Goal: Communication & Community: Answer question/provide support

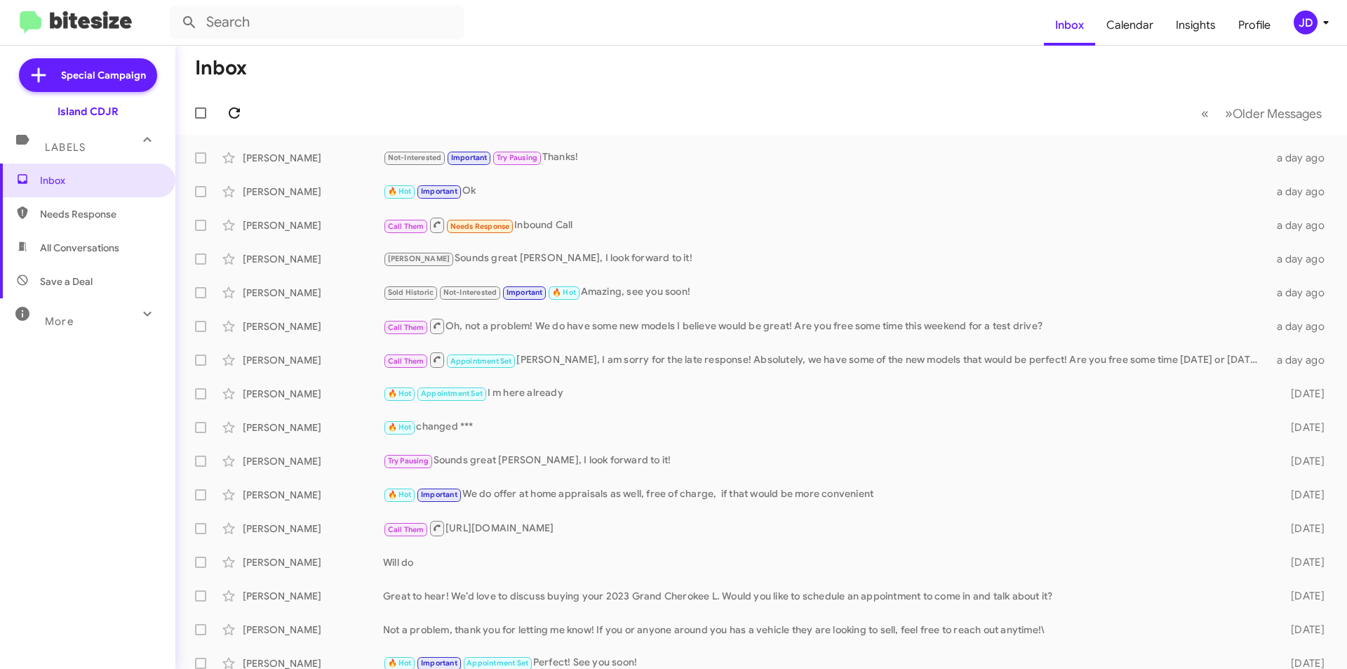
click at [231, 112] on icon at bounding box center [234, 113] width 17 height 17
click at [43, 244] on span "All Conversations" at bounding box center [79, 248] width 79 height 14
type input "in:all-conversations"
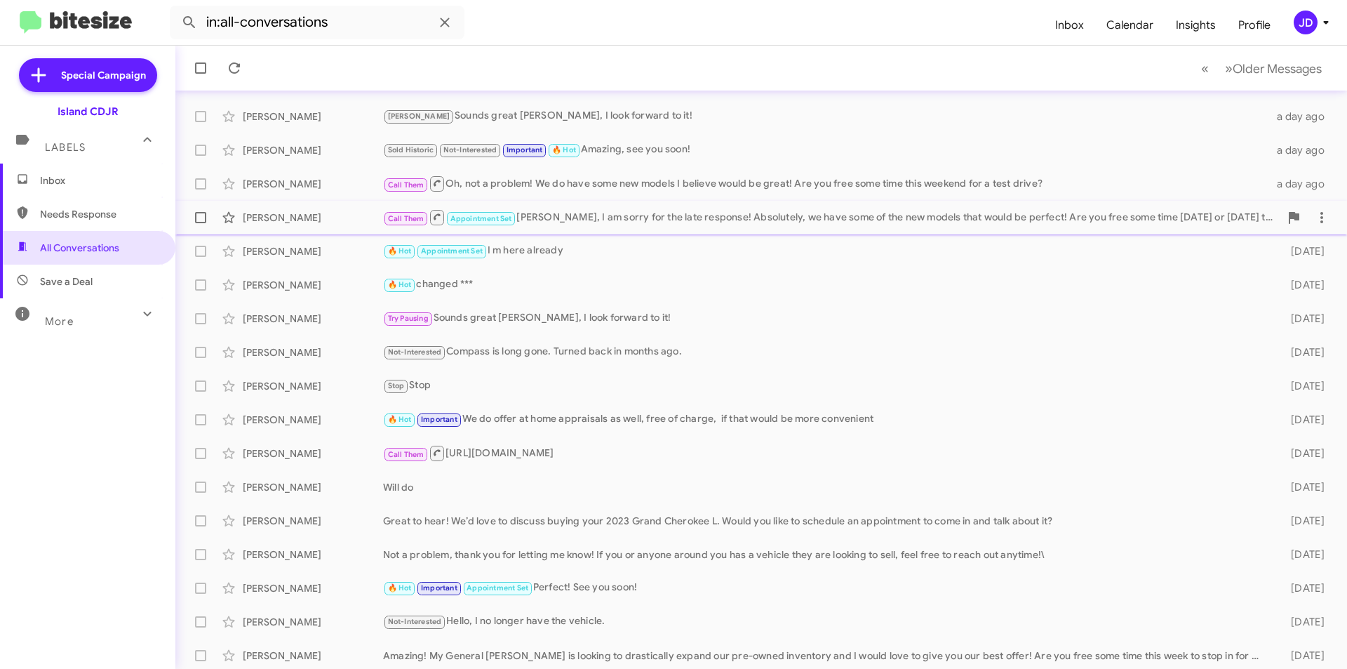
scroll to position [146, 0]
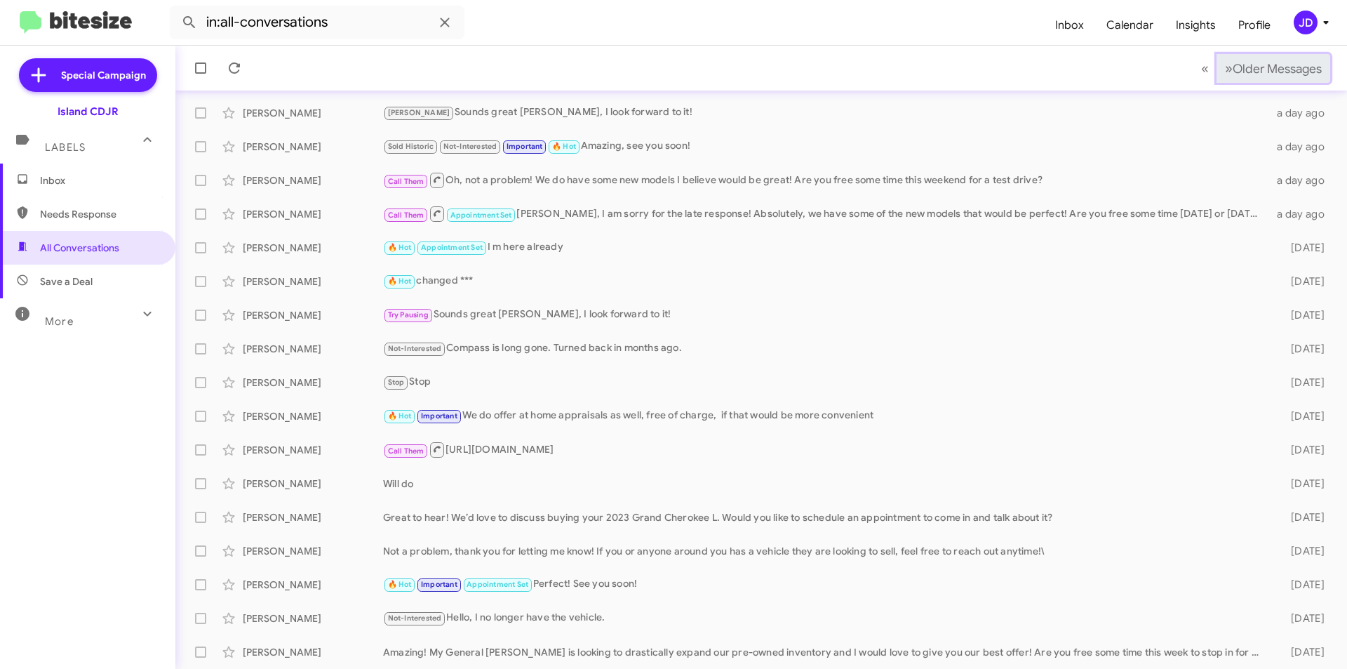
click at [1299, 58] on button "» Next Older Messages" at bounding box center [1274, 68] width 114 height 29
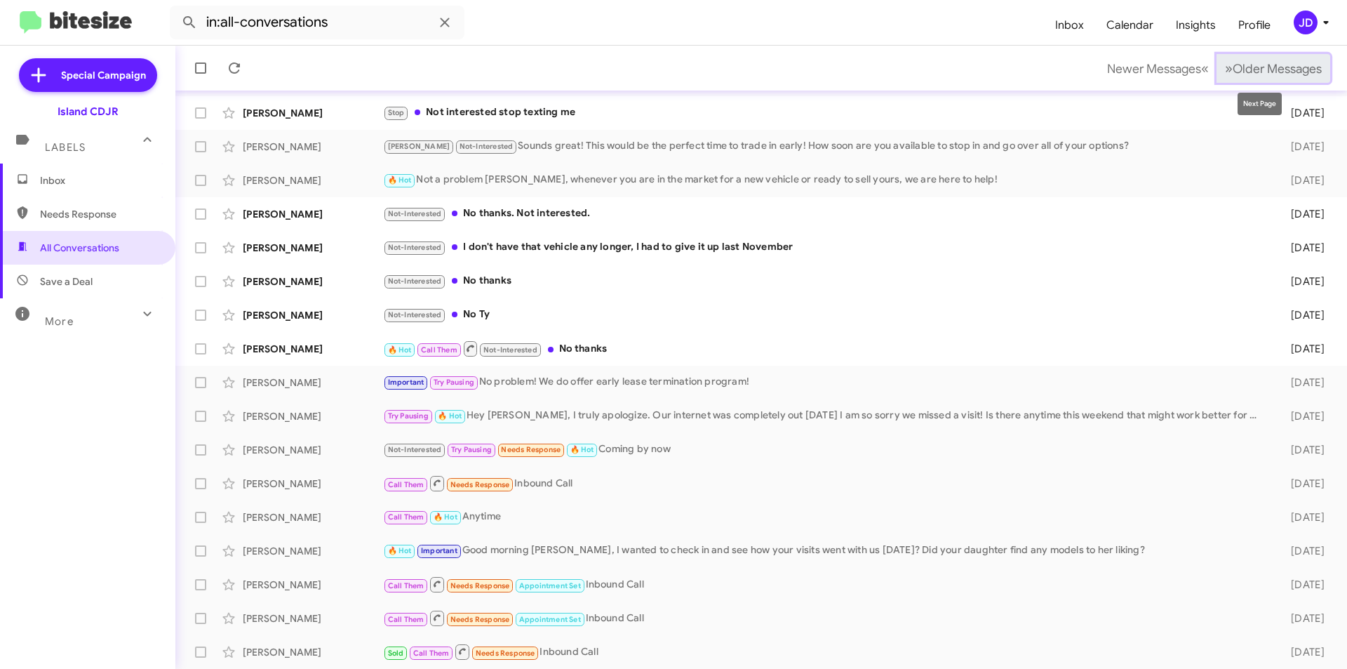
click at [1282, 71] on span "Older Messages" at bounding box center [1277, 68] width 89 height 15
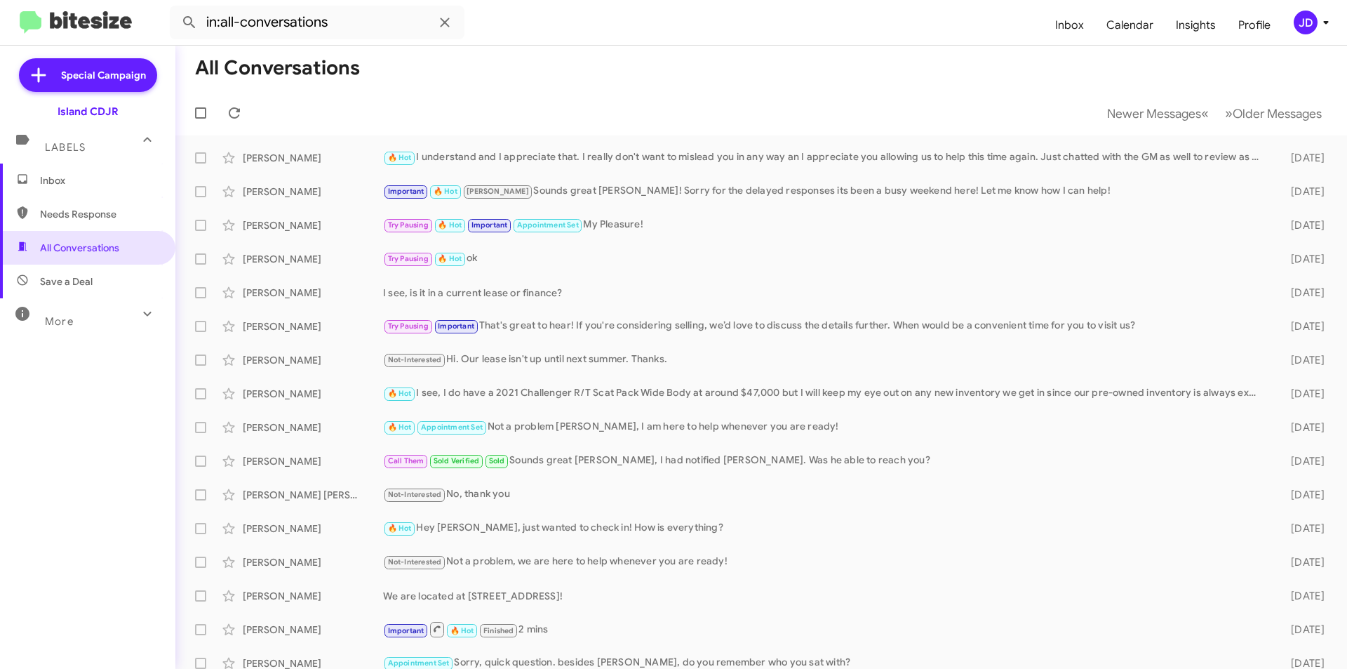
drag, startPoint x: 884, startPoint y: 128, endPoint x: 873, endPoint y: 123, distance: 11.6
click at [873, 123] on mat-toolbar-row "Newer Messages « Previous » Next Older Messages" at bounding box center [761, 113] width 1172 height 45
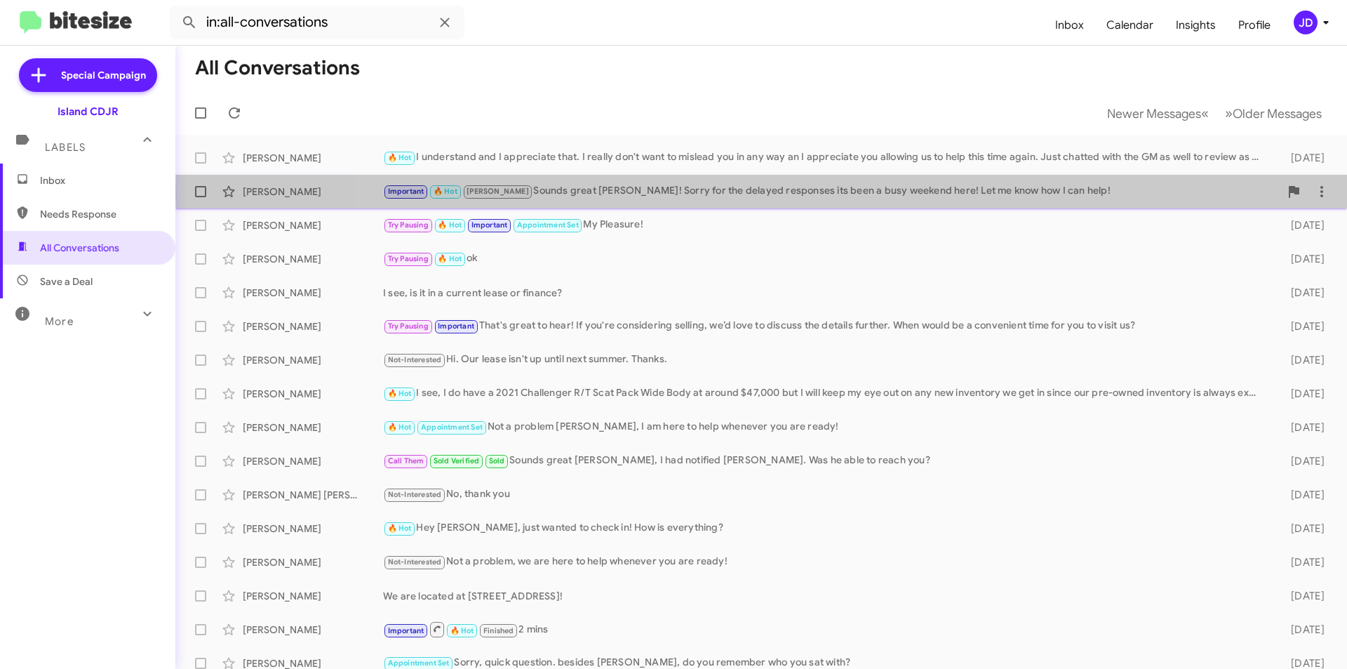
click at [873, 192] on div "Important 🔥 Hot [PERSON_NAME] Sounds great [PERSON_NAME]! Sorry for the delayed…" at bounding box center [831, 191] width 897 height 16
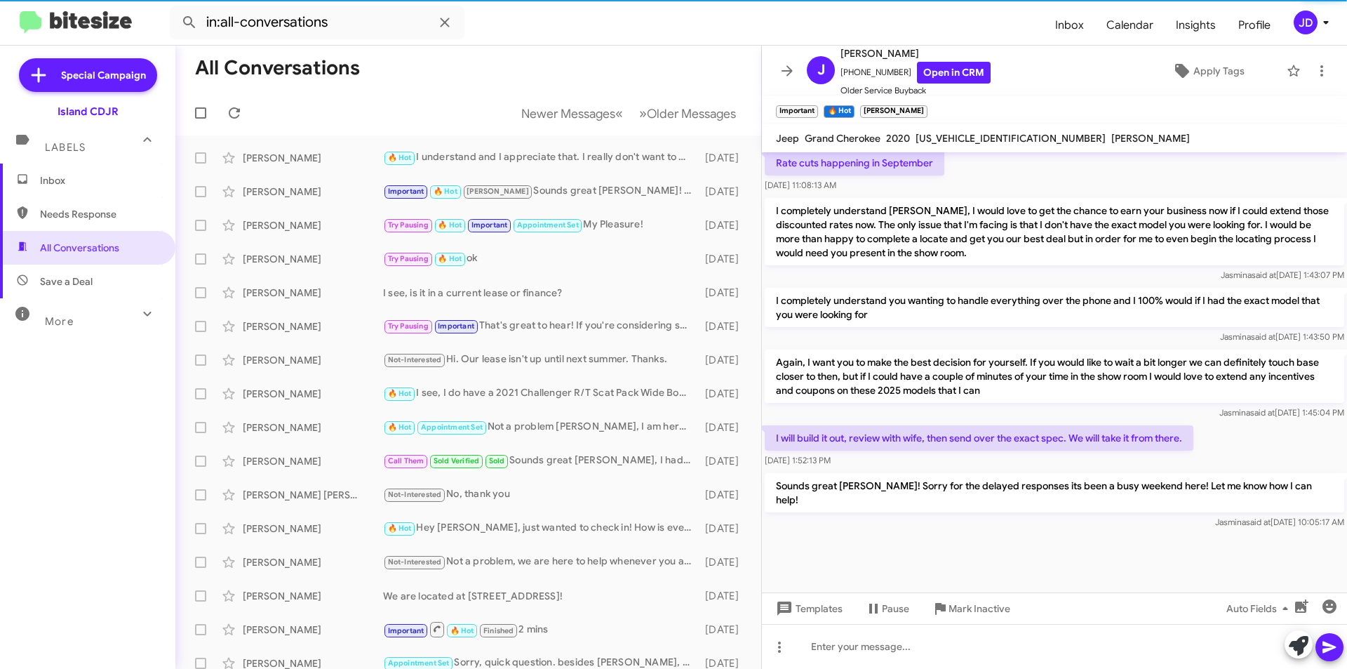
scroll to position [781, 0]
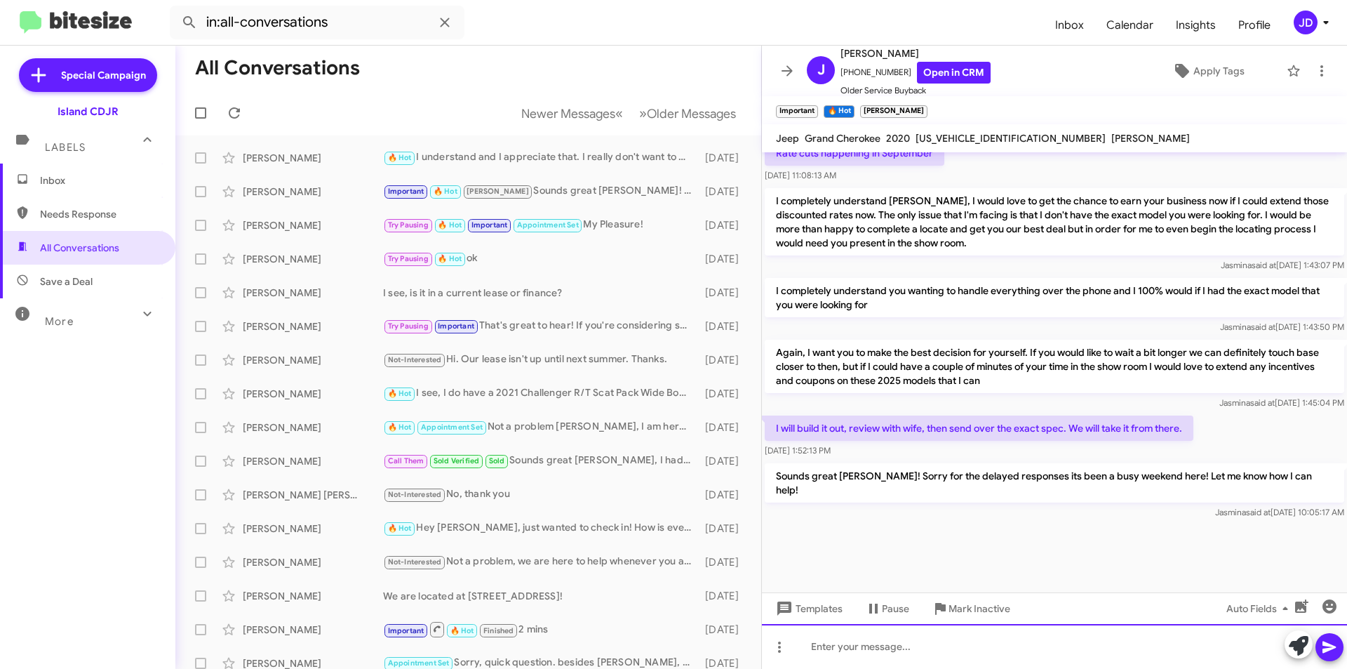
click at [958, 636] on div at bounding box center [1054, 646] width 585 height 45
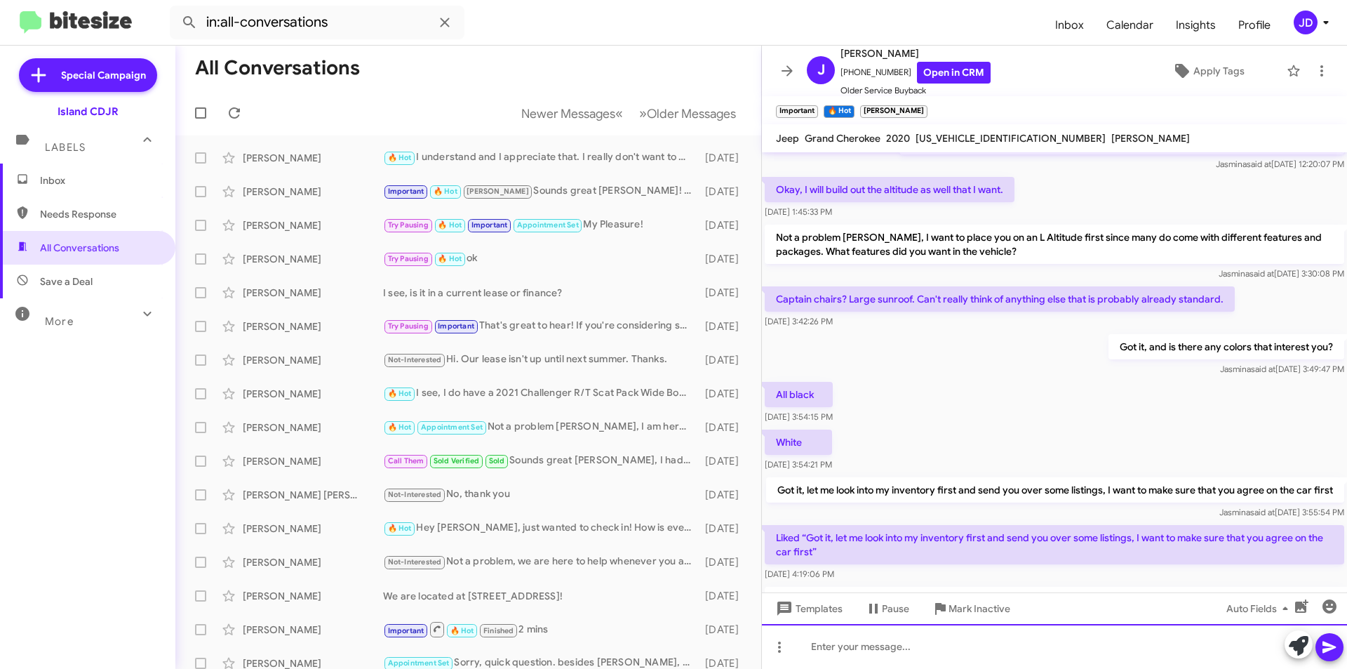
scroll to position [1473, 0]
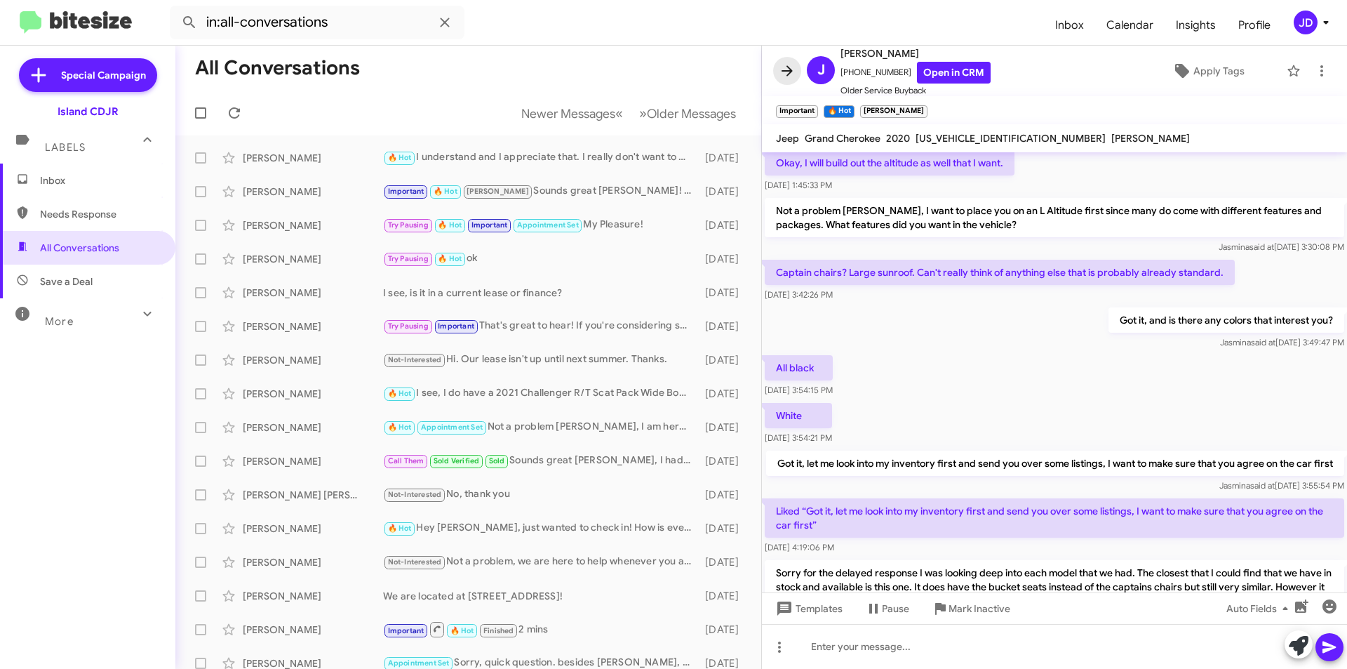
click at [788, 69] on icon at bounding box center [787, 70] width 17 height 17
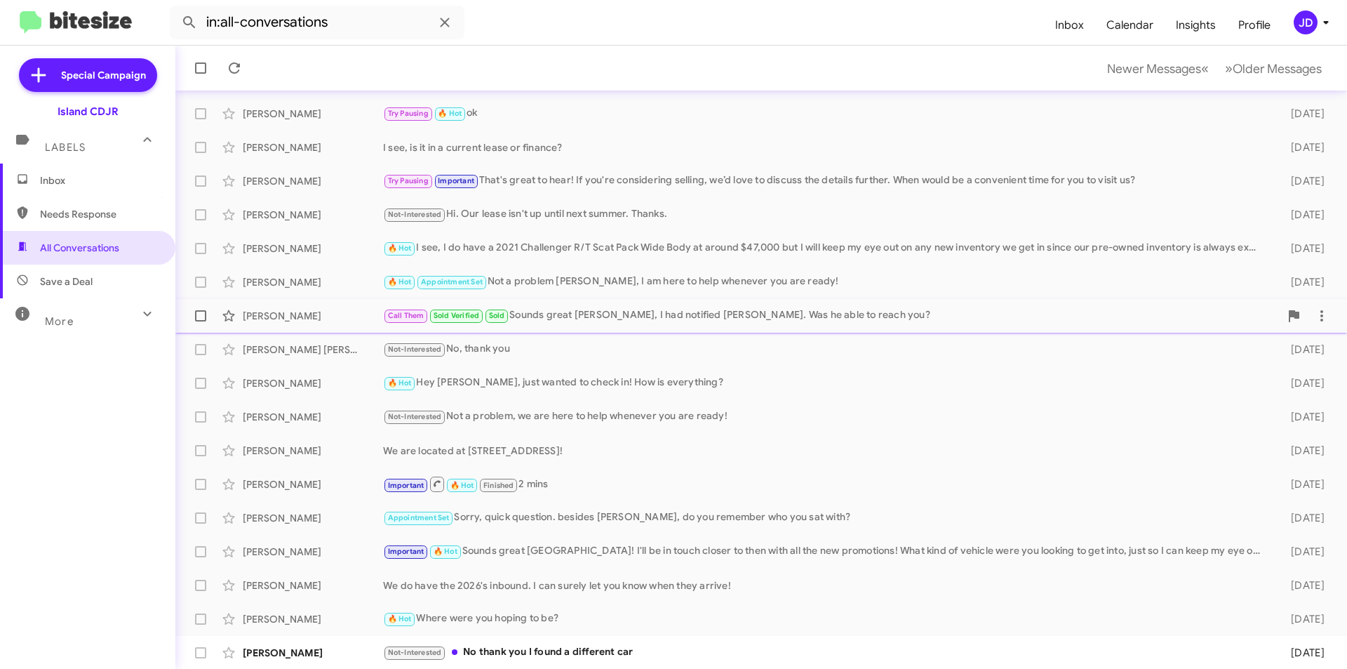
scroll to position [146, 0]
click at [1309, 69] on span "Older Messages" at bounding box center [1277, 68] width 89 height 15
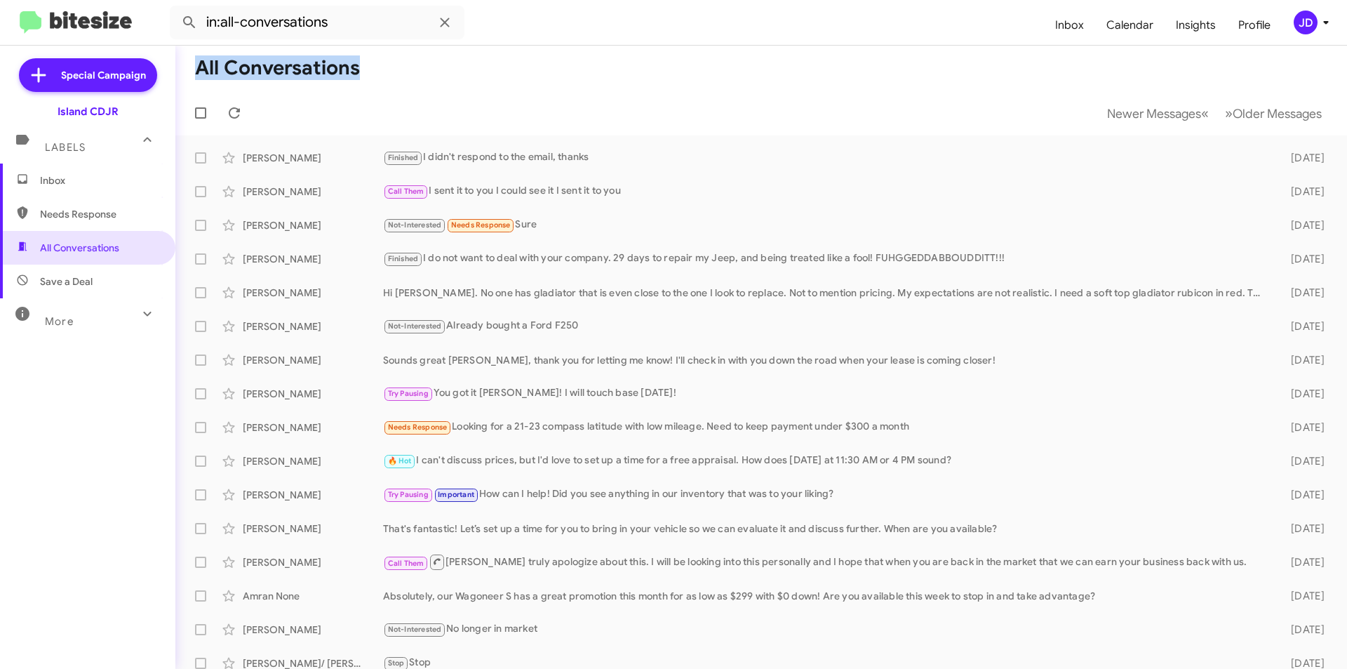
drag, startPoint x: 582, startPoint y: 103, endPoint x: 187, endPoint y: 72, distance: 396.3
click at [187, 72] on mat-toolbar "All Conversations Newer Messages « Previous » Next Older Messages" at bounding box center [761, 91] width 1172 height 90
click at [187, 72] on mat-toolbar-row "All Conversations" at bounding box center [761, 68] width 1172 height 45
drag, startPoint x: 187, startPoint y: 72, endPoint x: 337, endPoint y: 88, distance: 151.1
click at [337, 88] on mat-toolbar-row "All Conversations" at bounding box center [761, 68] width 1172 height 45
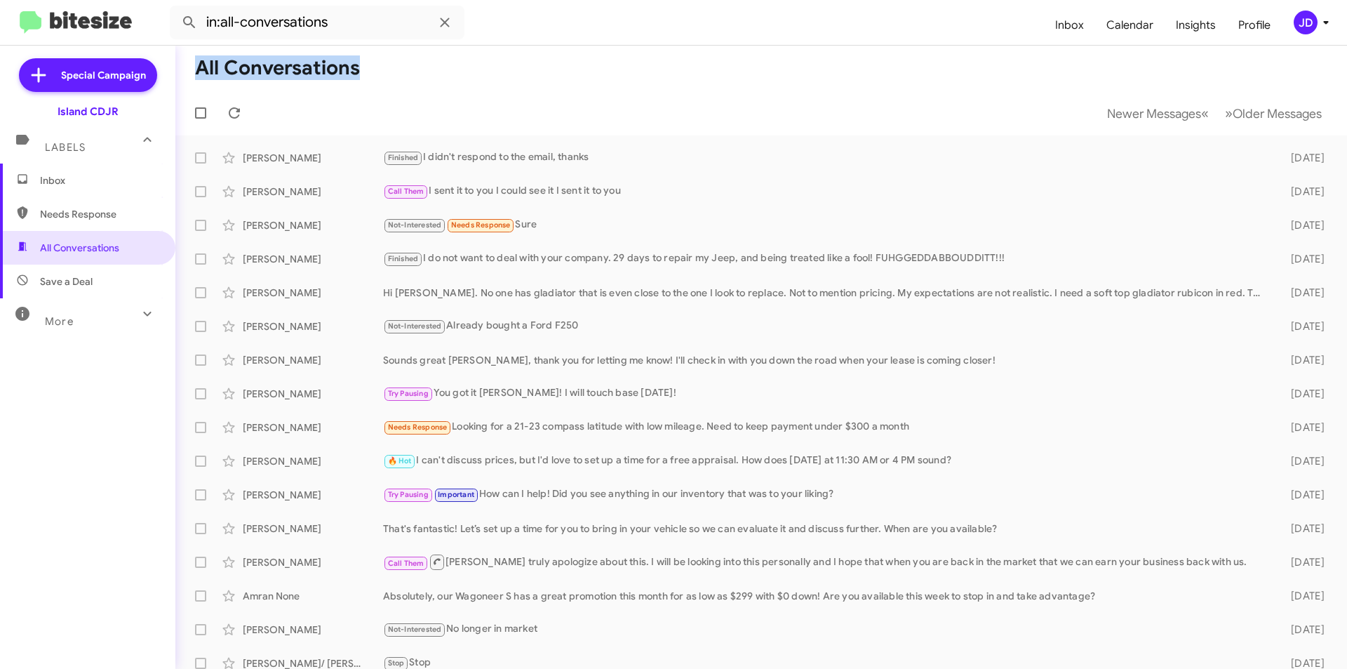
click at [337, 88] on mat-toolbar-row "All Conversations" at bounding box center [761, 68] width 1172 height 45
drag, startPoint x: 337, startPoint y: 88, endPoint x: 199, endPoint y: 78, distance: 137.9
click at [199, 78] on mat-toolbar-row "All Conversations" at bounding box center [761, 68] width 1172 height 45
click at [199, 78] on h1 "All Conversations" at bounding box center [277, 68] width 165 height 22
drag, startPoint x: 199, startPoint y: 78, endPoint x: 376, endPoint y: 86, distance: 177.0
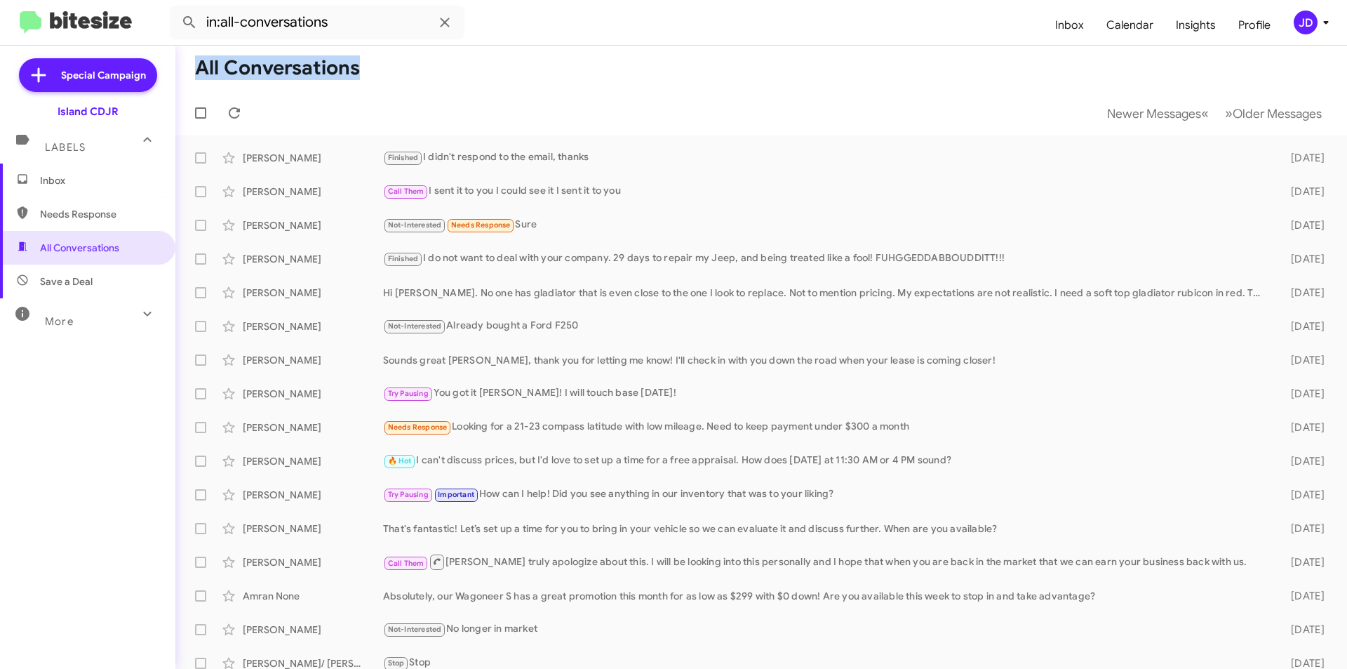
click at [376, 86] on mat-toolbar-row "All Conversations" at bounding box center [761, 68] width 1172 height 45
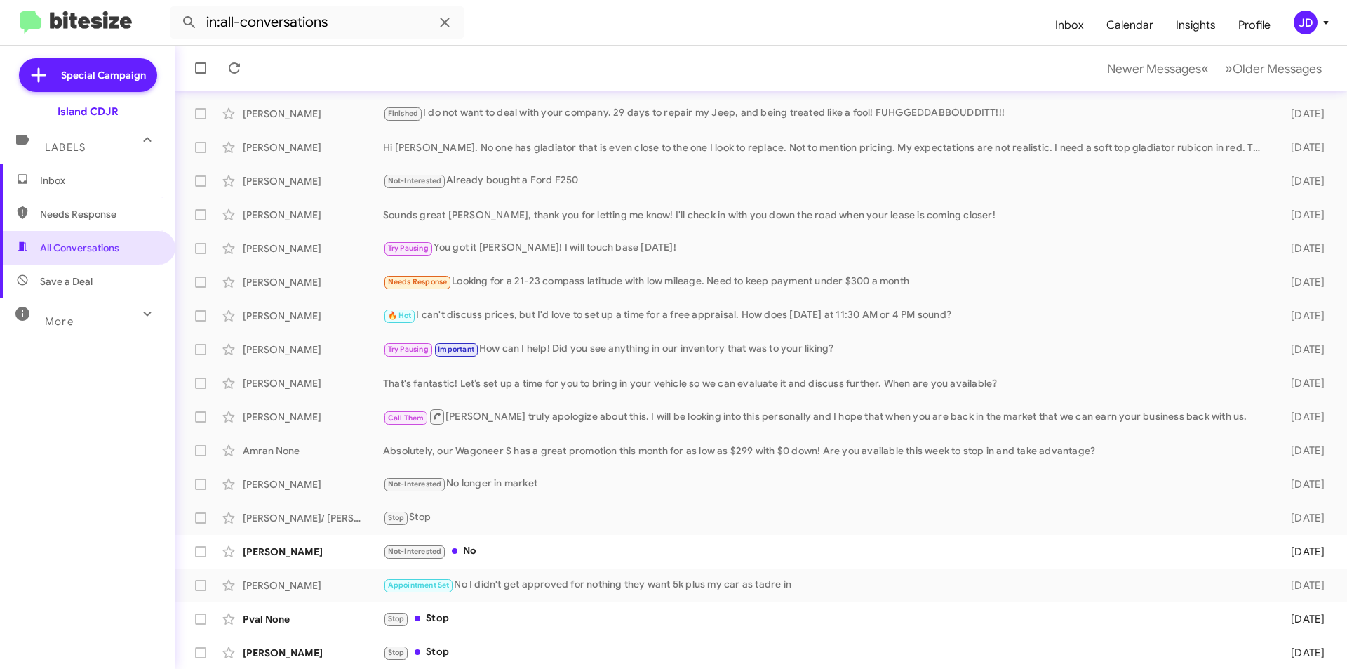
scroll to position [146, 0]
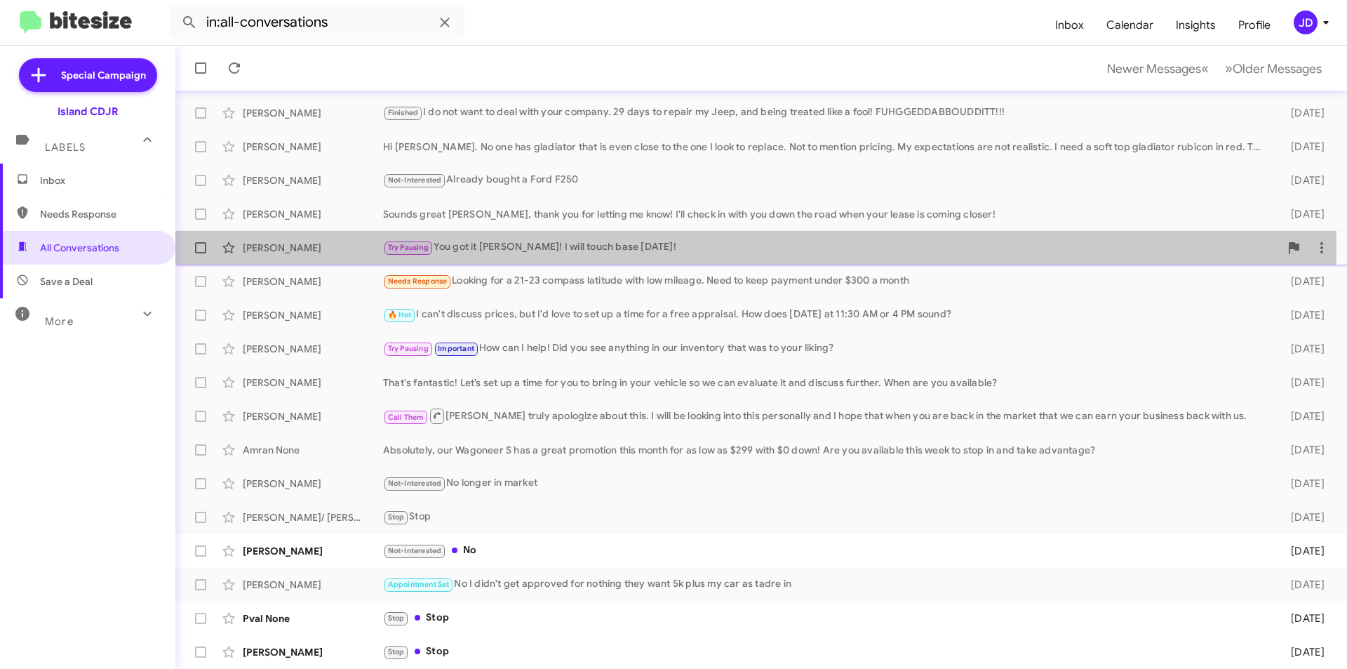
click at [617, 248] on div "Try Pausing You got it [PERSON_NAME]! I will touch base [DATE]!" at bounding box center [831, 247] width 897 height 16
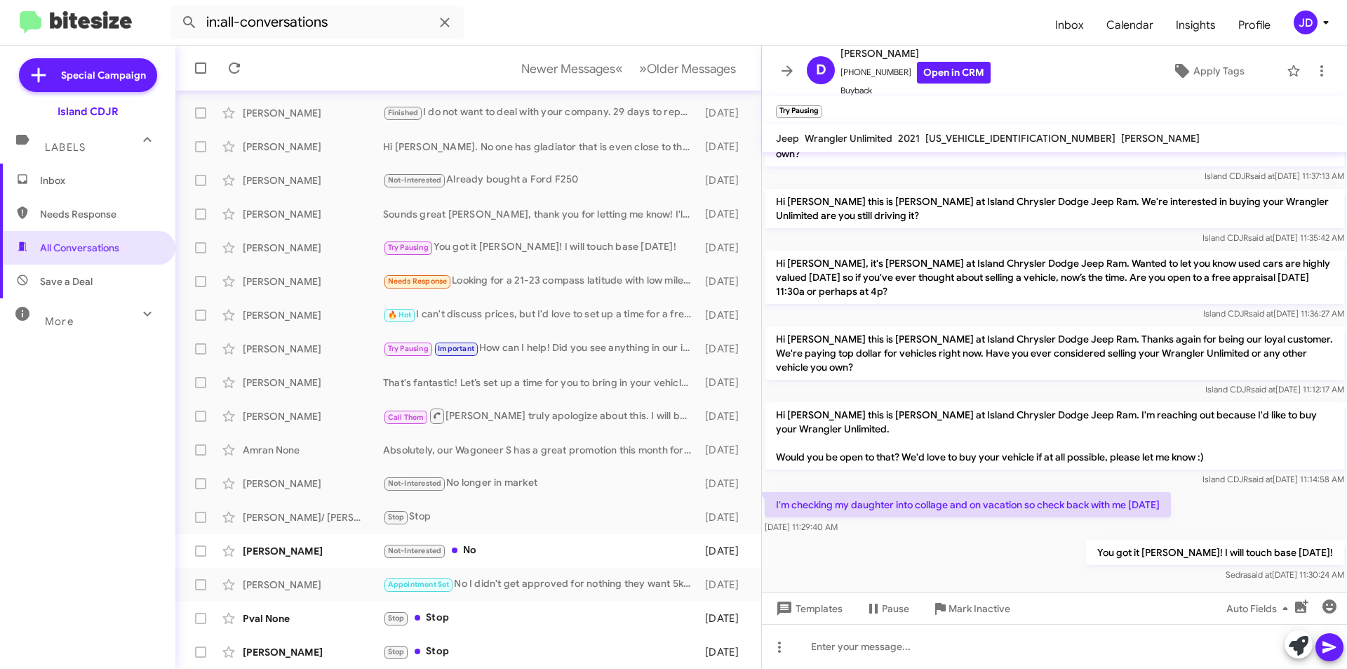
scroll to position [260, 0]
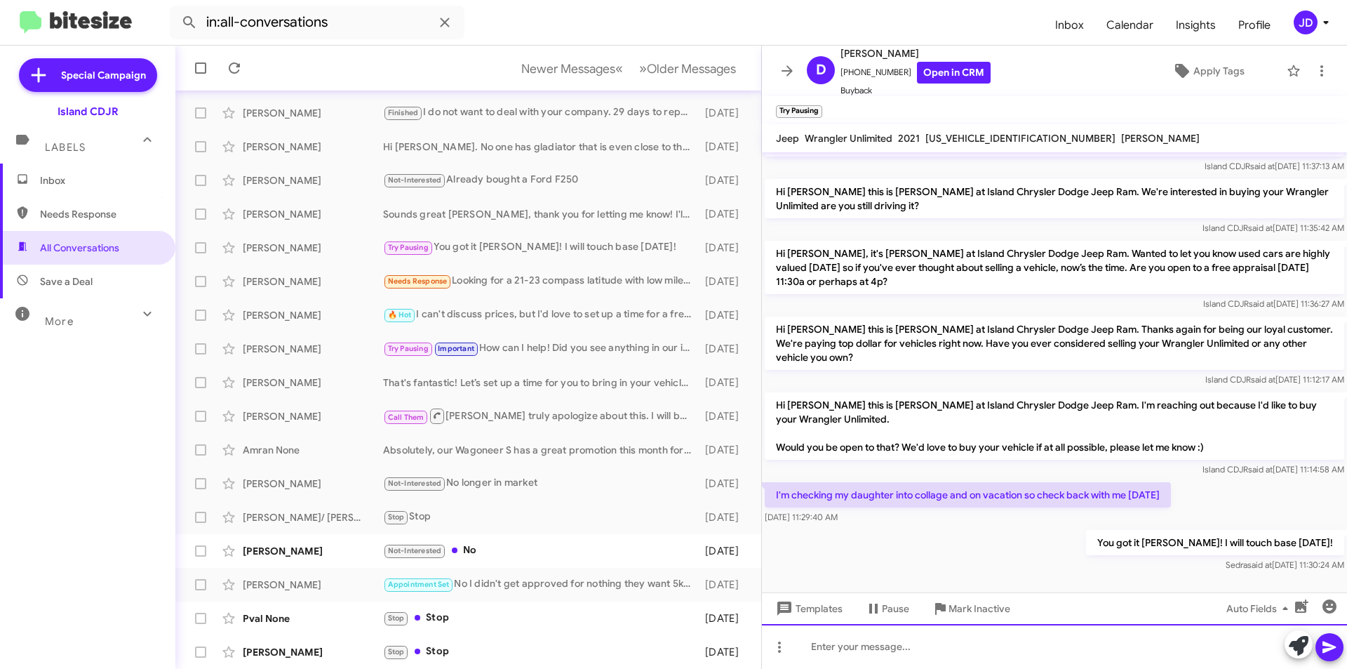
click at [1033, 651] on div at bounding box center [1054, 646] width 585 height 45
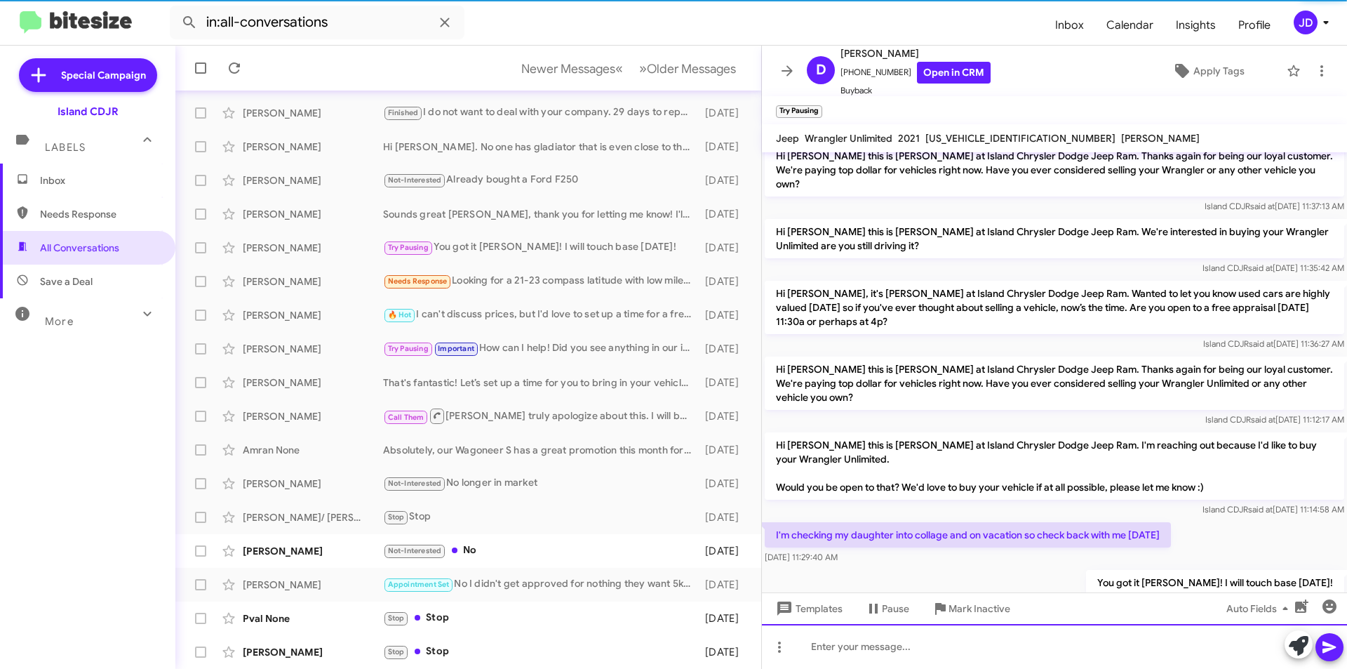
scroll to position [325, 0]
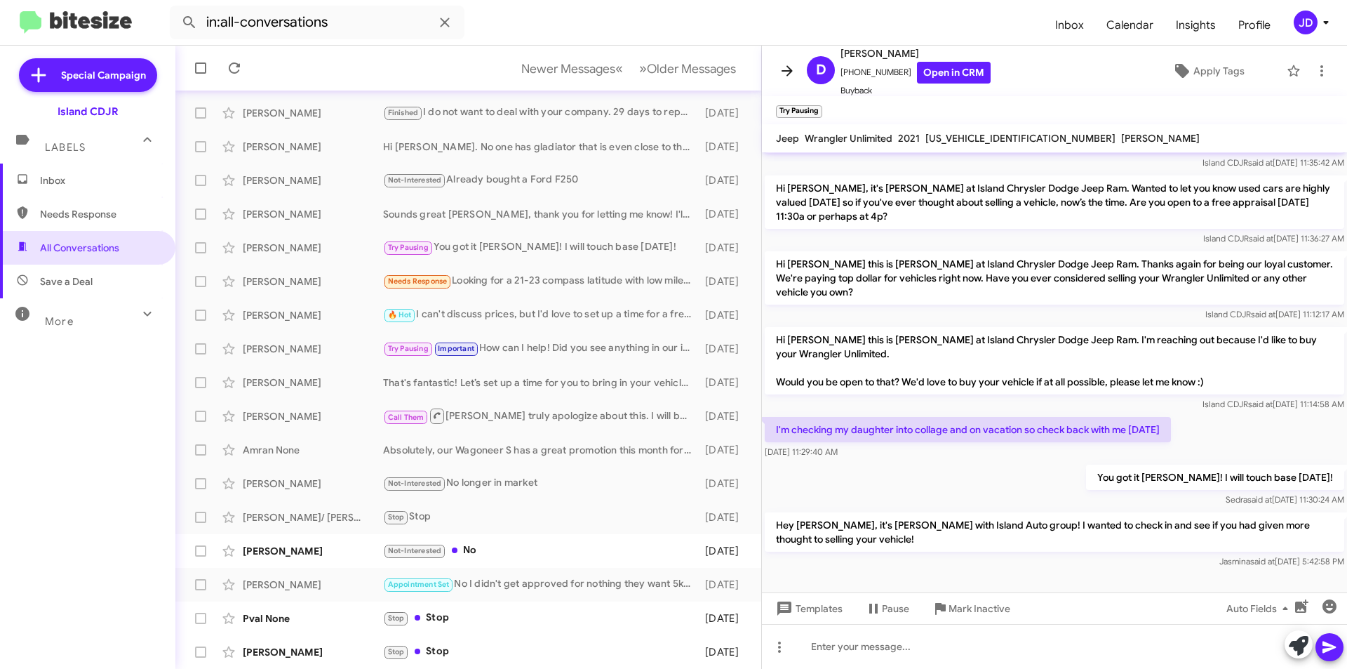
click at [790, 62] on icon at bounding box center [787, 70] width 17 height 17
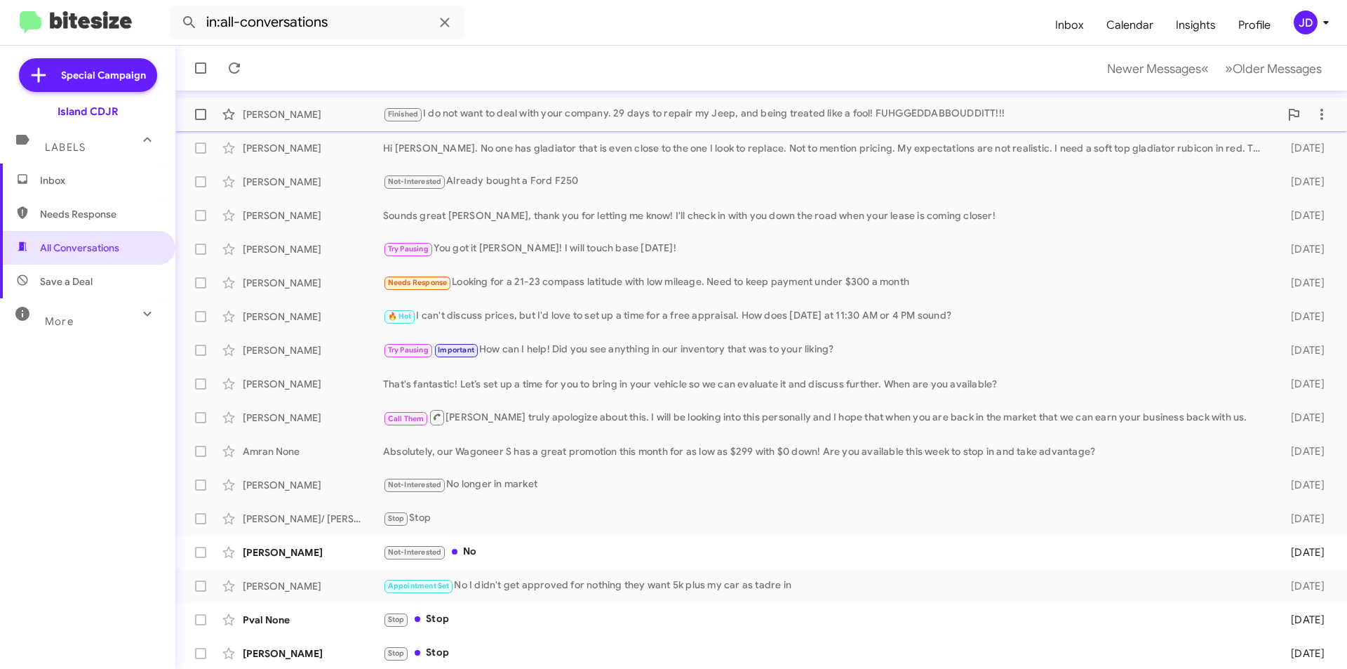
scroll to position [146, 0]
click at [795, 443] on div "Absolutely, our Wagoneer S has a great promotion this month for as low as $299 …" at bounding box center [831, 450] width 897 height 14
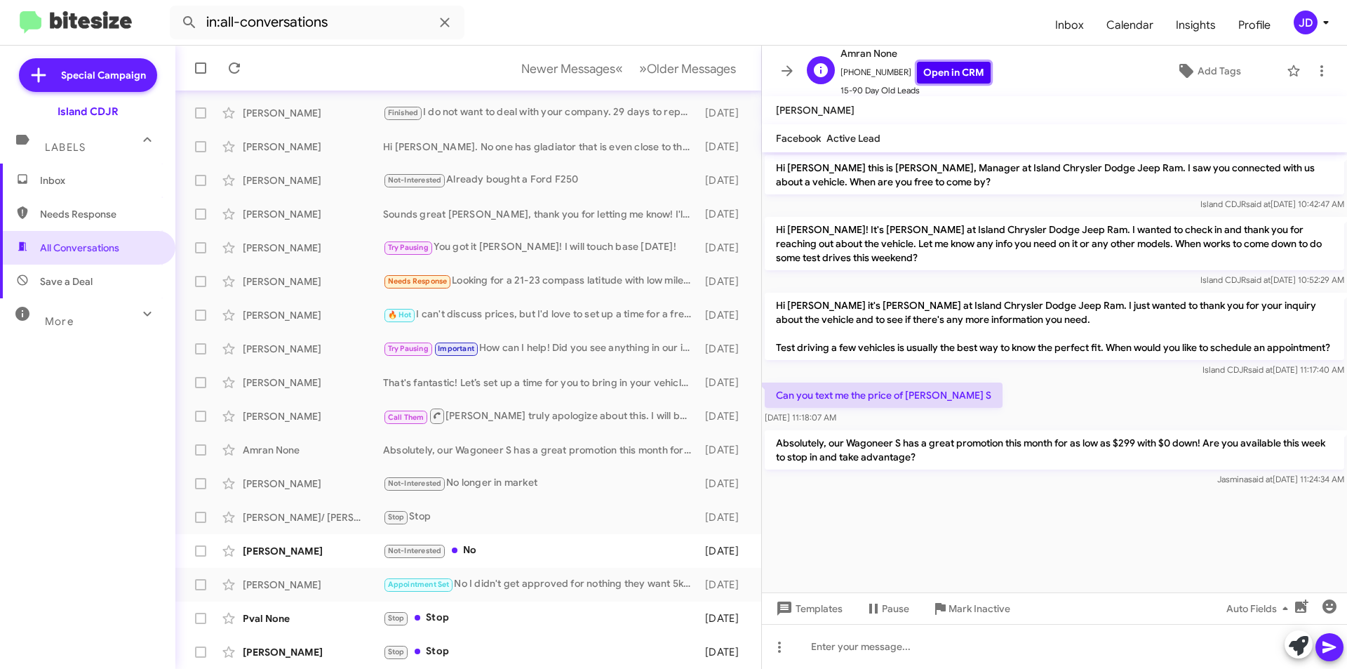
click at [956, 72] on link "Open in CRM" at bounding box center [954, 73] width 74 height 22
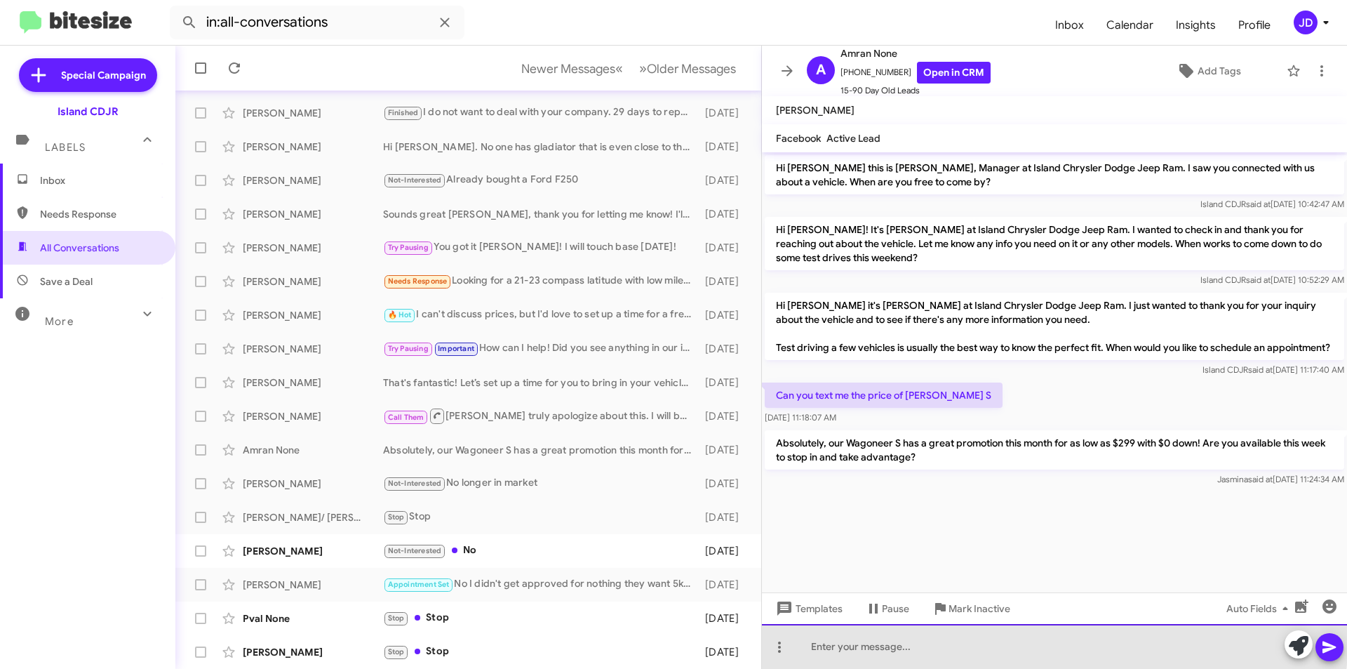
click at [877, 638] on div at bounding box center [1054, 646] width 585 height 45
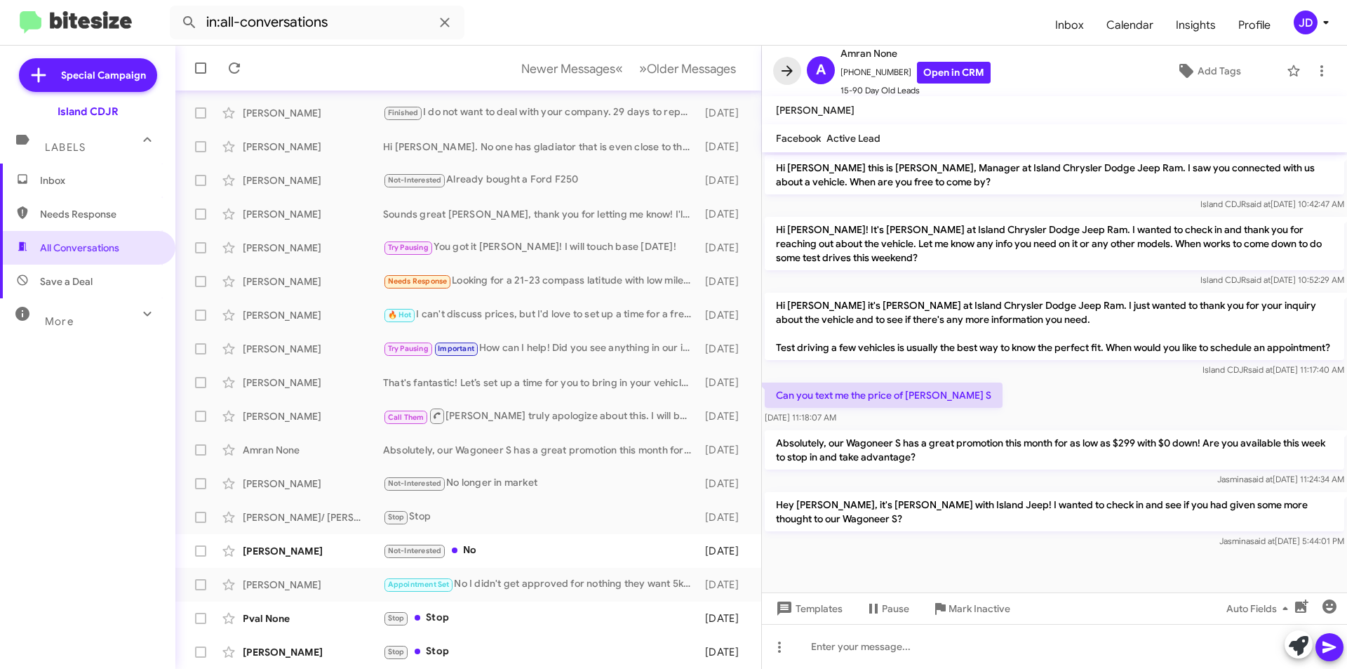
click at [784, 80] on button at bounding box center [787, 71] width 28 height 28
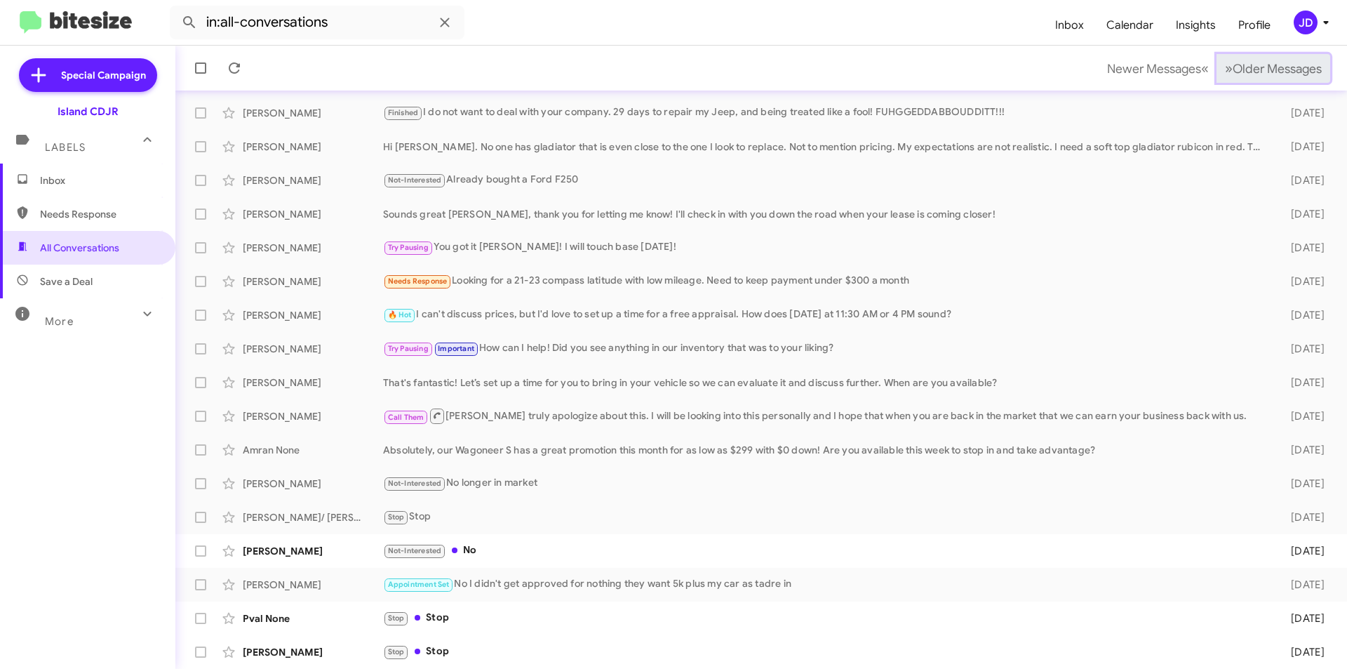
click at [1280, 76] on span "Older Messages" at bounding box center [1277, 68] width 89 height 15
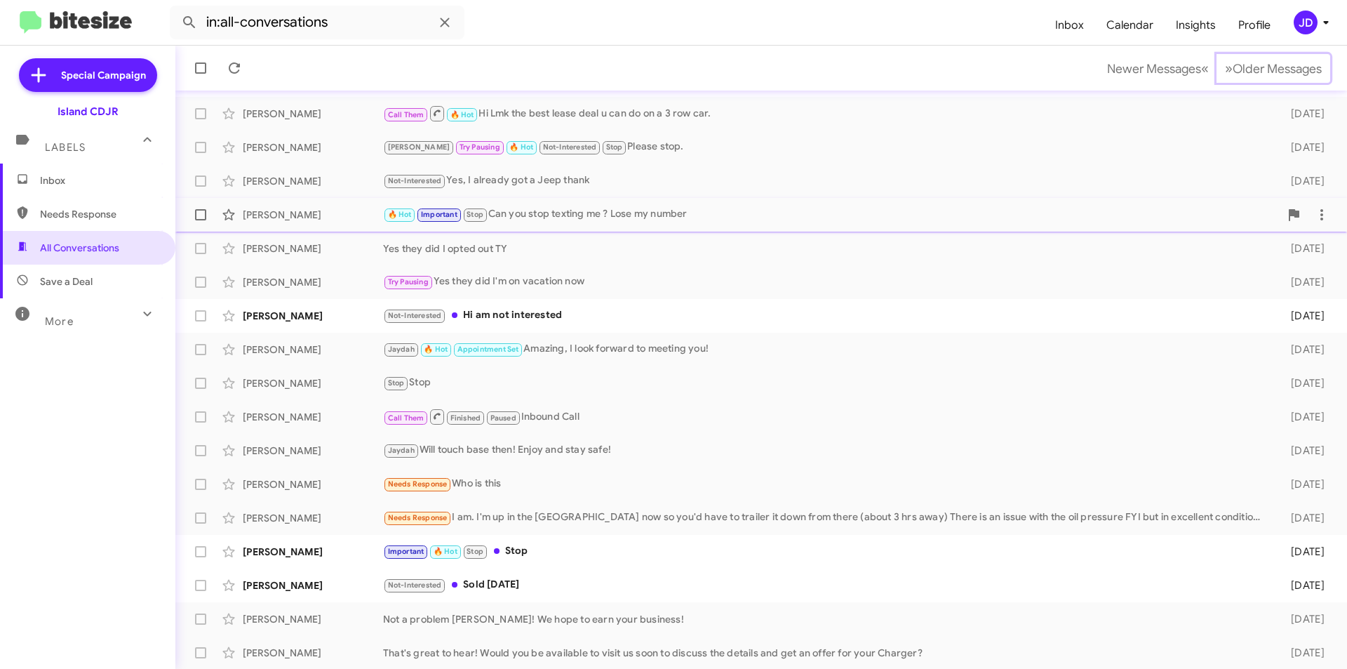
scroll to position [146, 0]
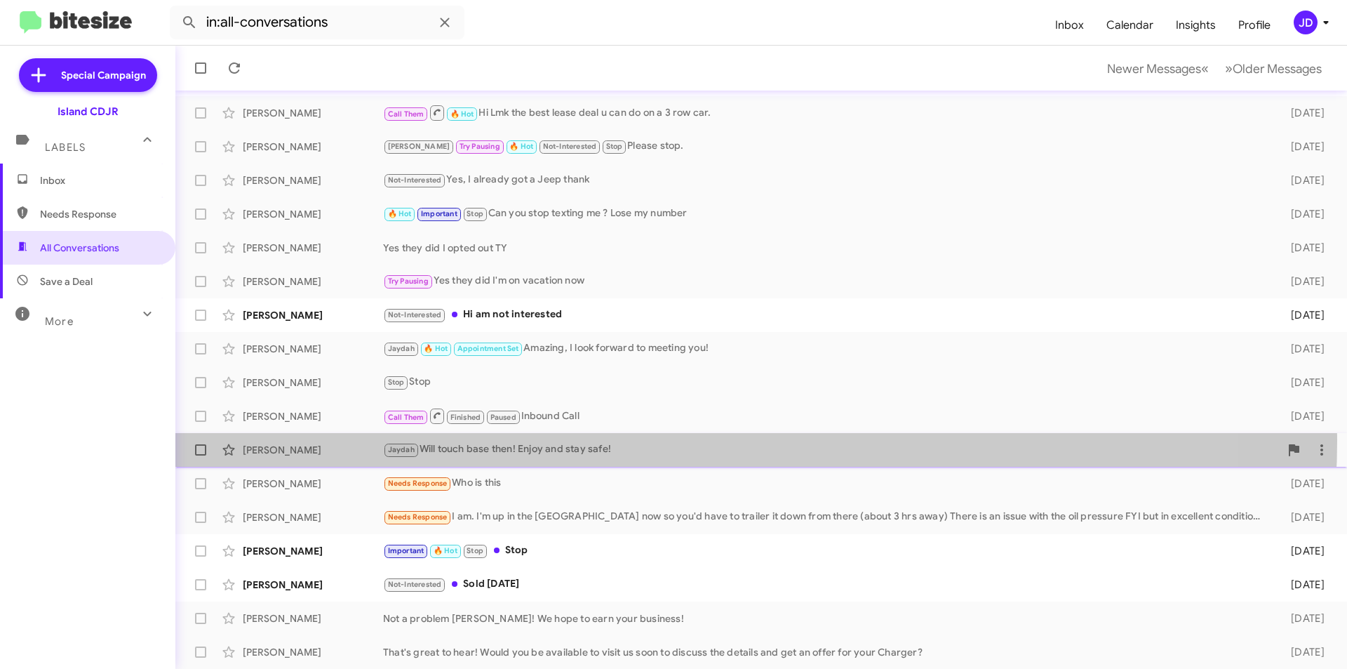
click at [664, 440] on div "[PERSON_NAME] [PERSON_NAME] Will touch base then! Enjoy and stay safe! [DATE]" at bounding box center [761, 450] width 1149 height 28
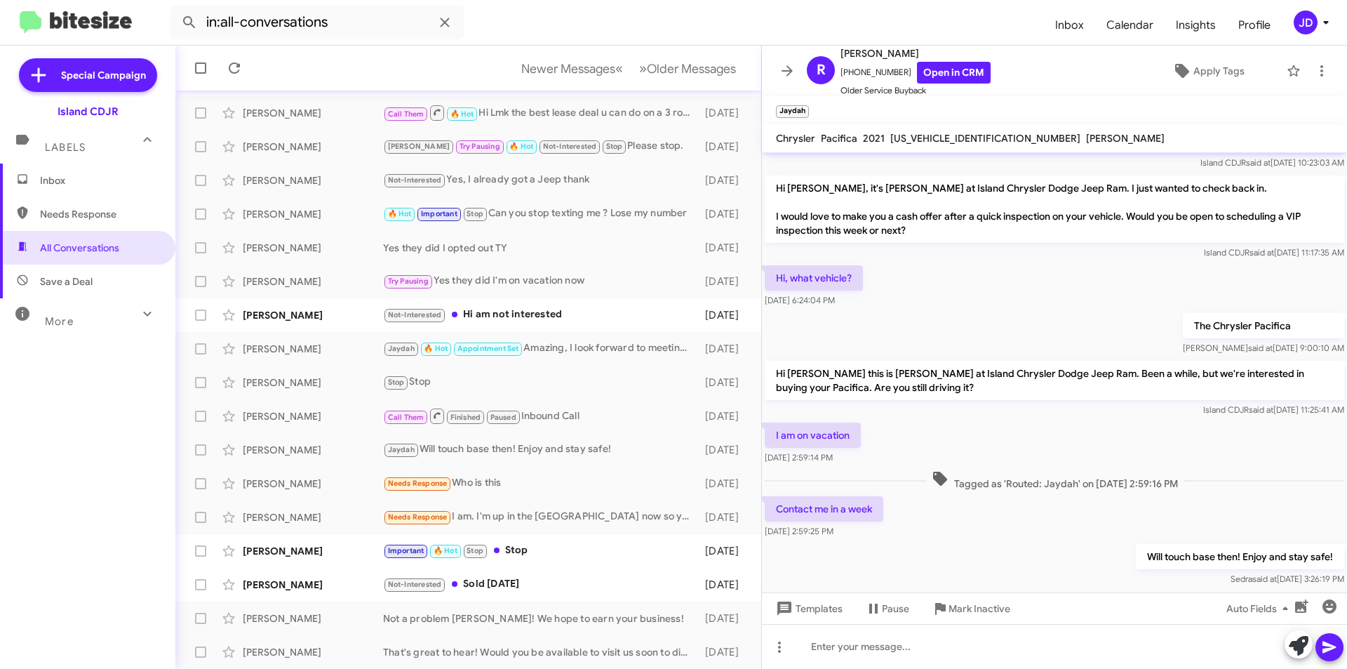
scroll to position [98, 0]
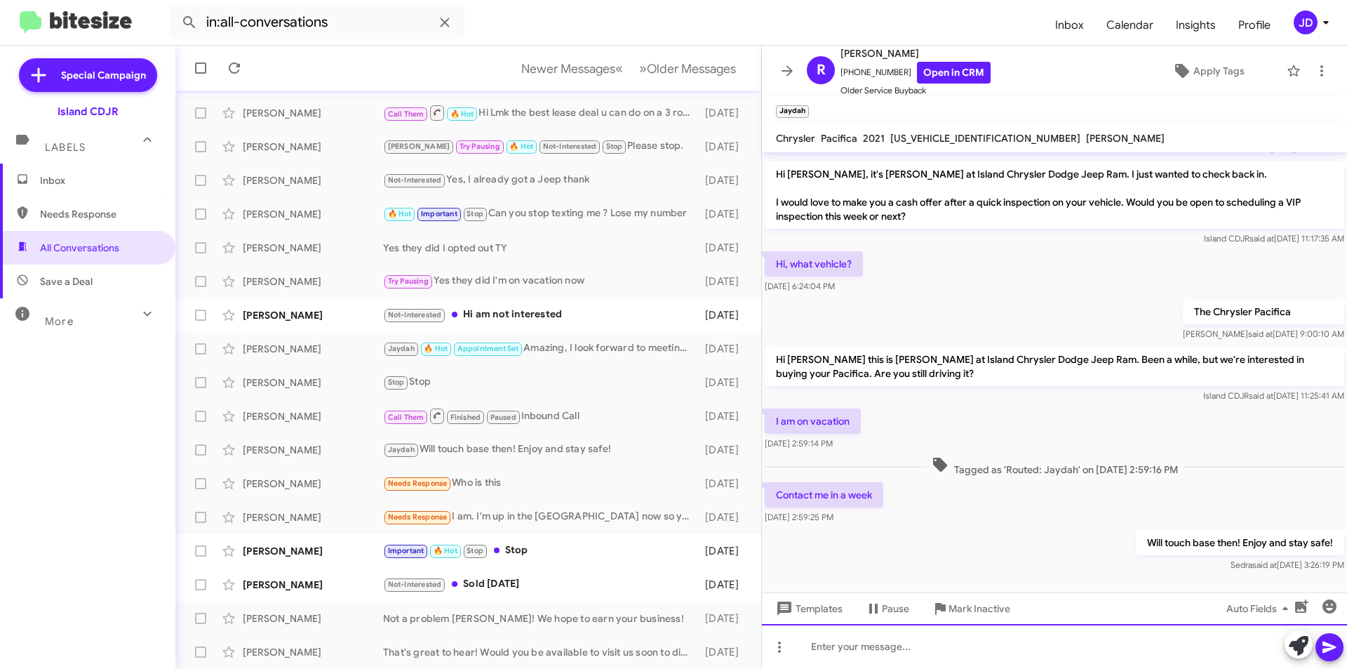
click at [972, 646] on div at bounding box center [1054, 646] width 585 height 45
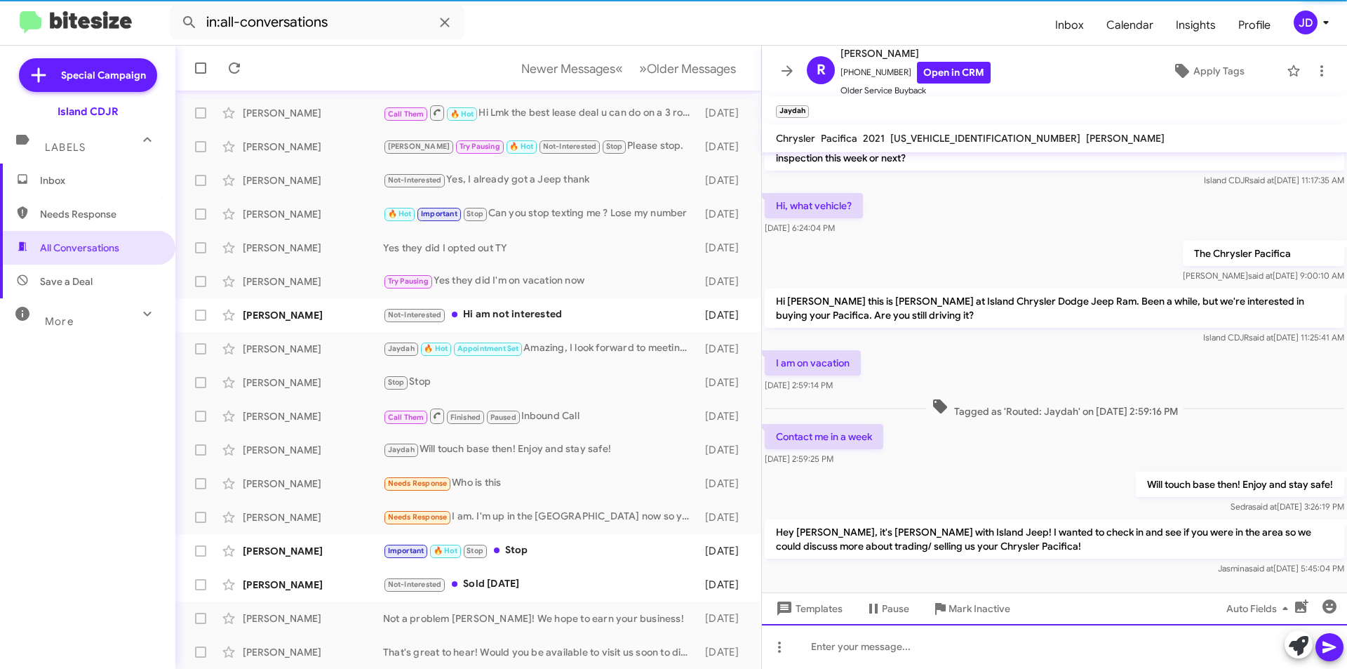
scroll to position [163, 0]
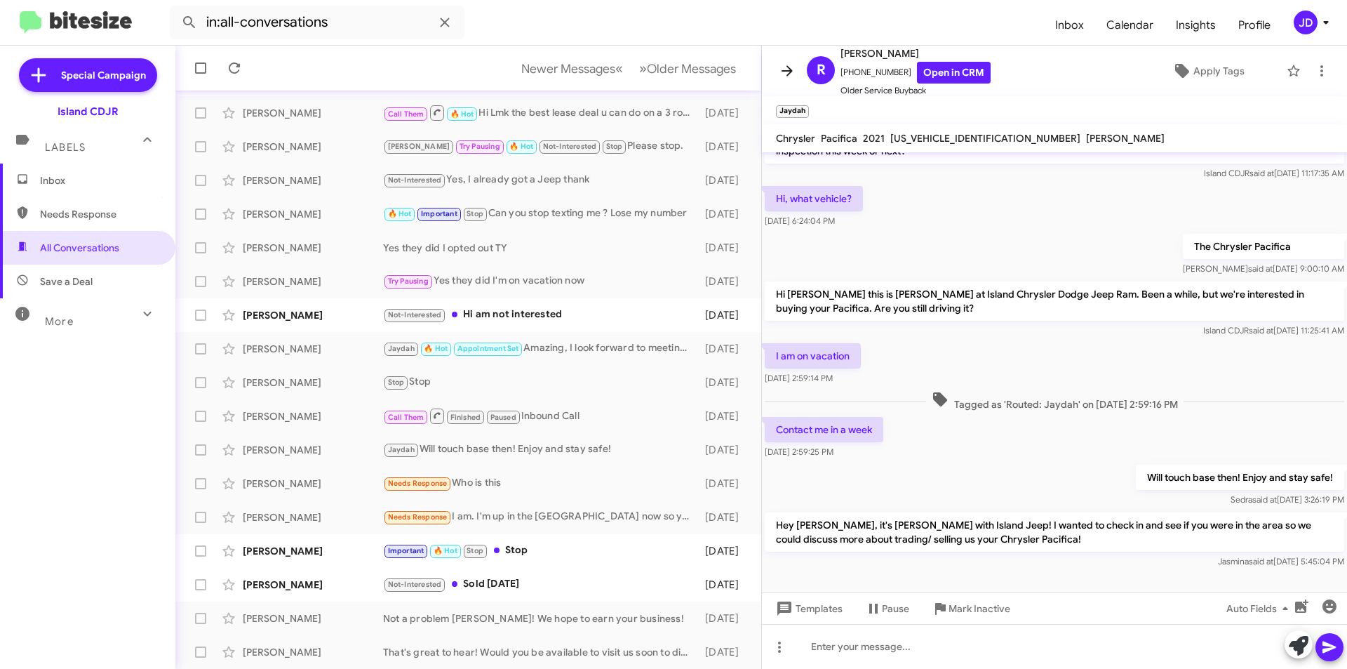
click at [791, 65] on icon at bounding box center [787, 70] width 17 height 17
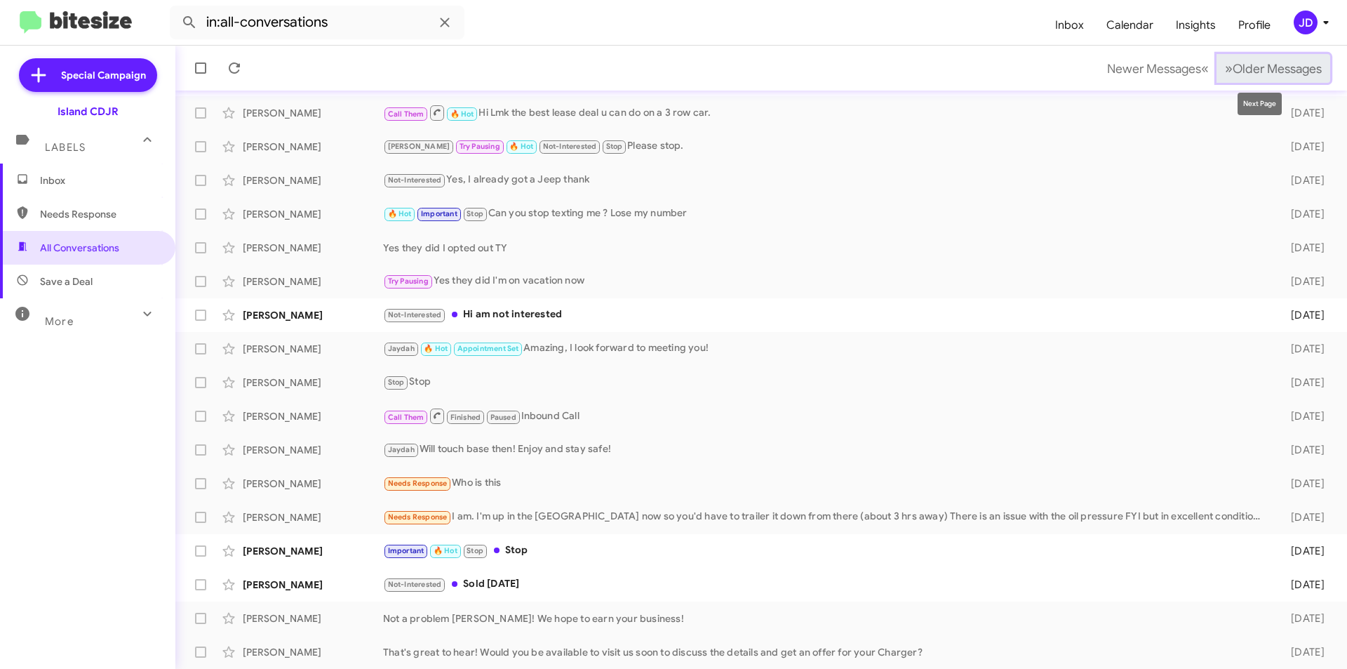
click at [1280, 58] on button "» Next Older Messages" at bounding box center [1274, 68] width 114 height 29
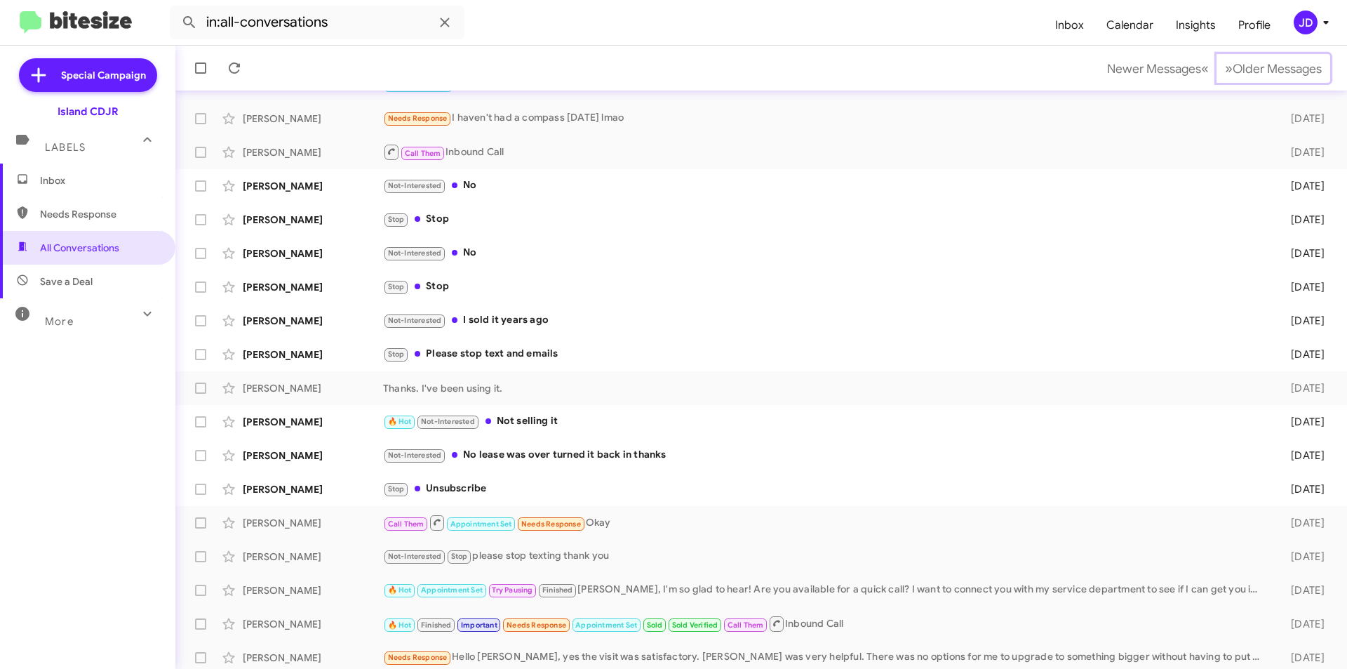
scroll to position [146, 0]
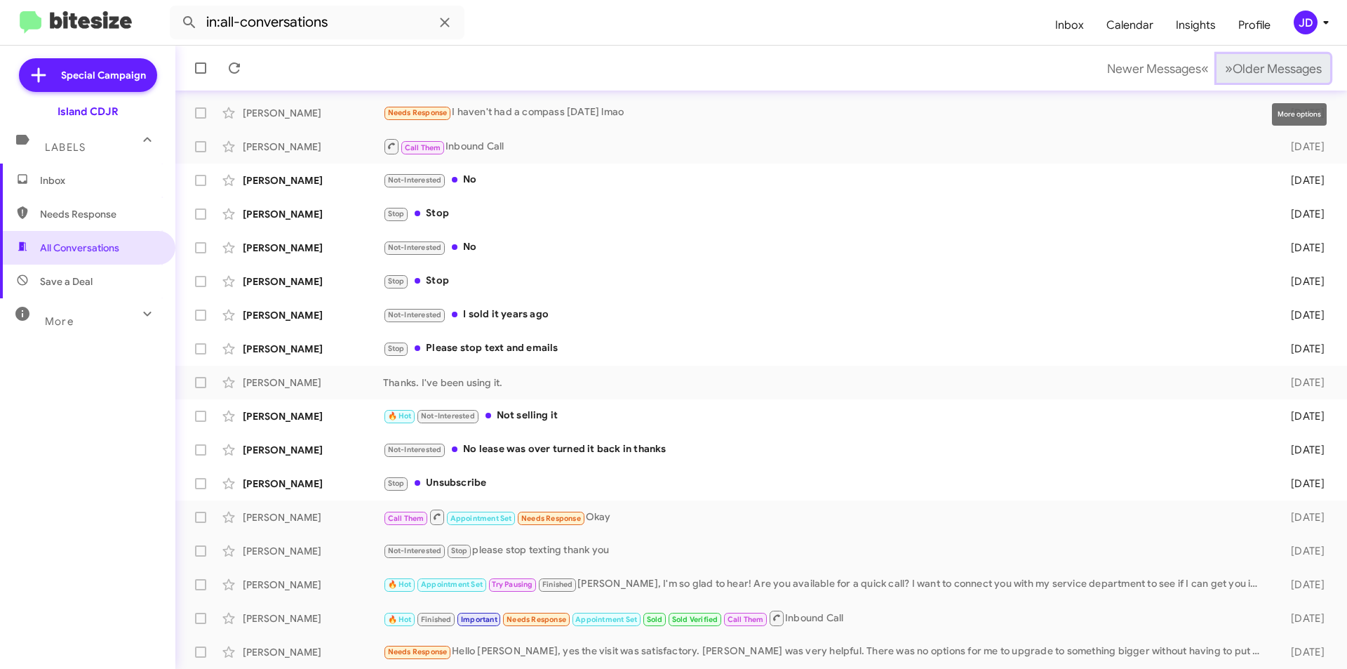
click at [1297, 72] on span "Older Messages" at bounding box center [1277, 68] width 89 height 15
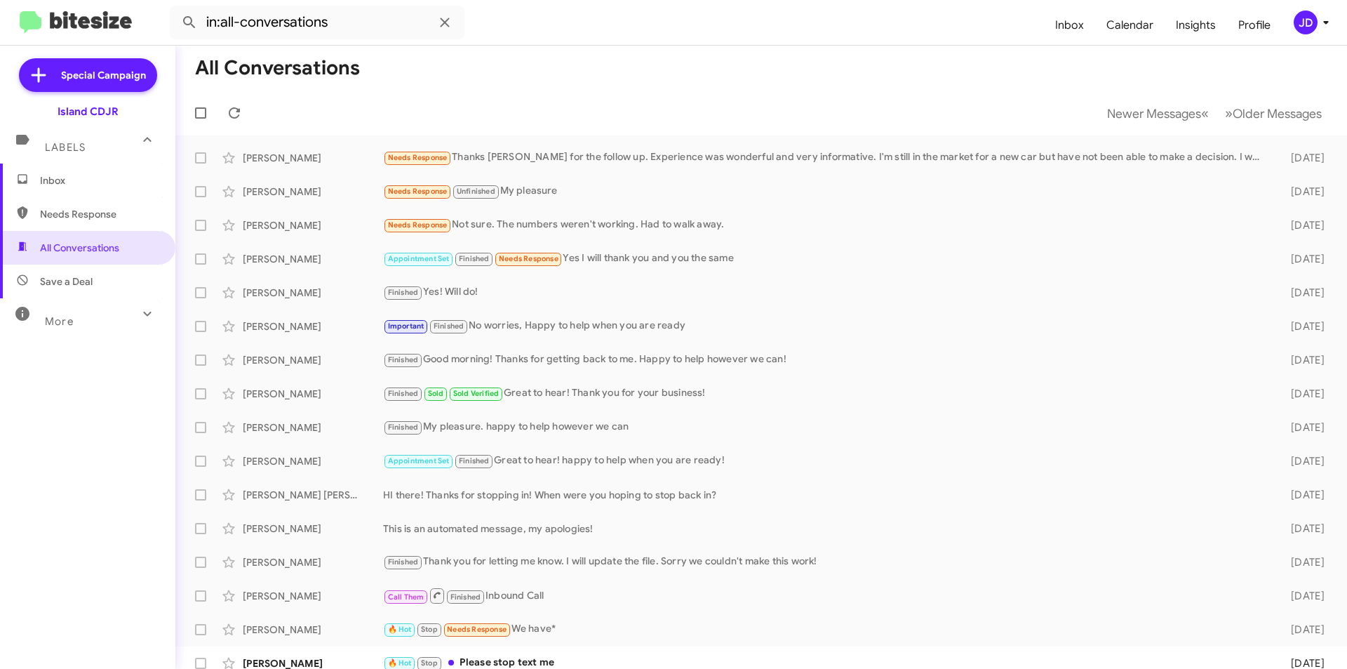
drag, startPoint x: 631, startPoint y: 102, endPoint x: 863, endPoint y: 80, distance: 232.5
click at [863, 80] on mat-toolbar "All Conversations Newer Messages « Previous » Next Older Messages" at bounding box center [761, 91] width 1172 height 90
click at [863, 80] on mat-toolbar-row "All Conversations" at bounding box center [761, 68] width 1172 height 45
click at [698, 154] on div "Needs Response Thanks [PERSON_NAME] for the follow up. Experience was wonderful…" at bounding box center [831, 157] width 897 height 16
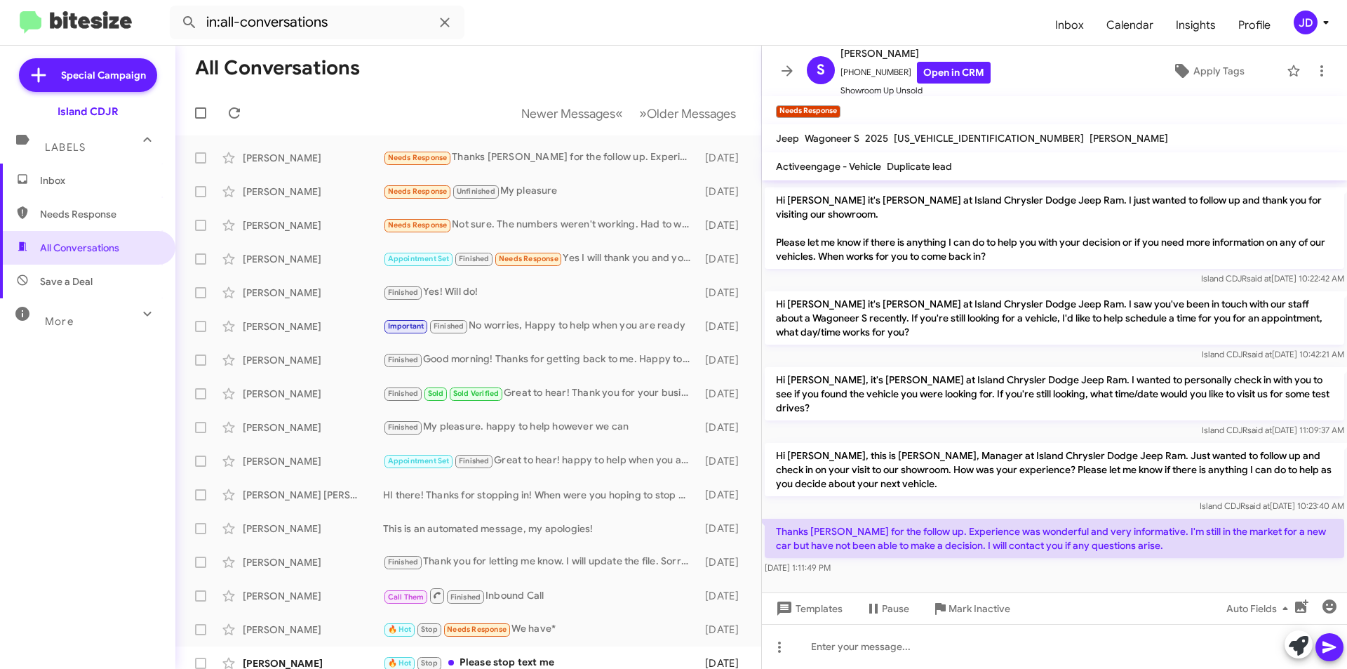
scroll to position [143, 0]
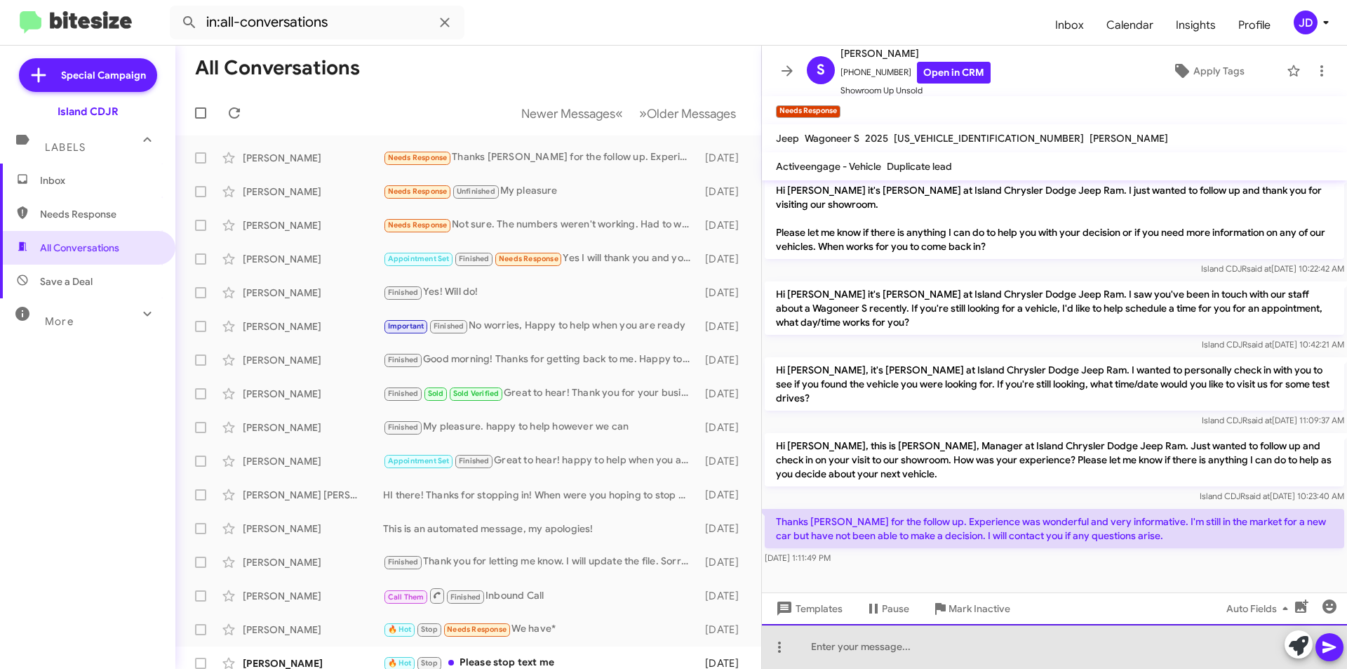
click at [1032, 648] on div at bounding box center [1054, 646] width 585 height 45
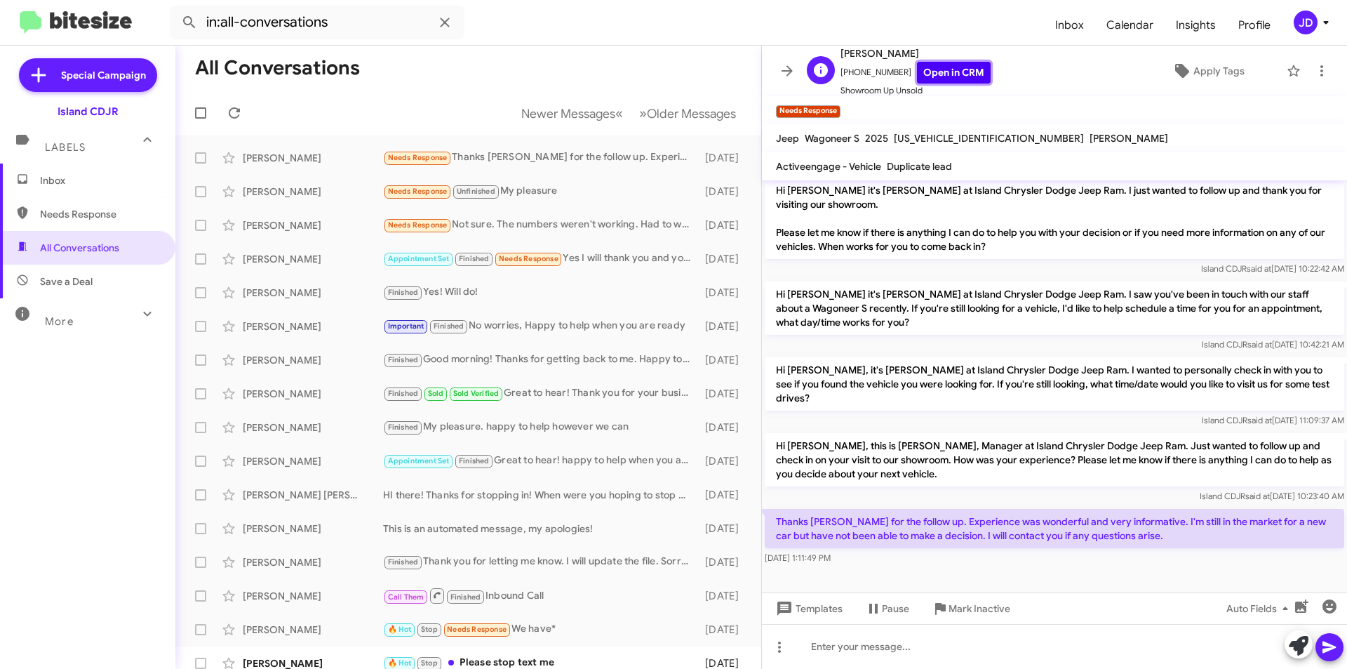
click at [953, 74] on link "Open in CRM" at bounding box center [954, 73] width 74 height 22
click at [988, 645] on div at bounding box center [1054, 646] width 585 height 45
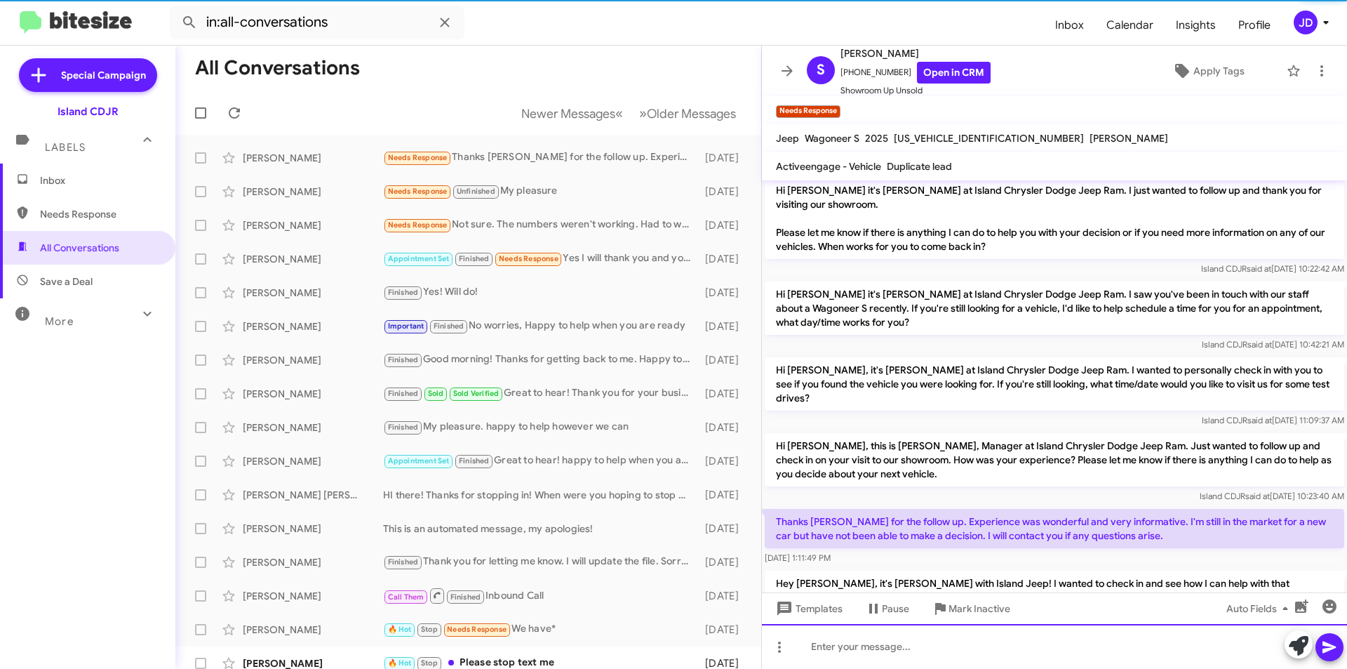
scroll to position [0, 0]
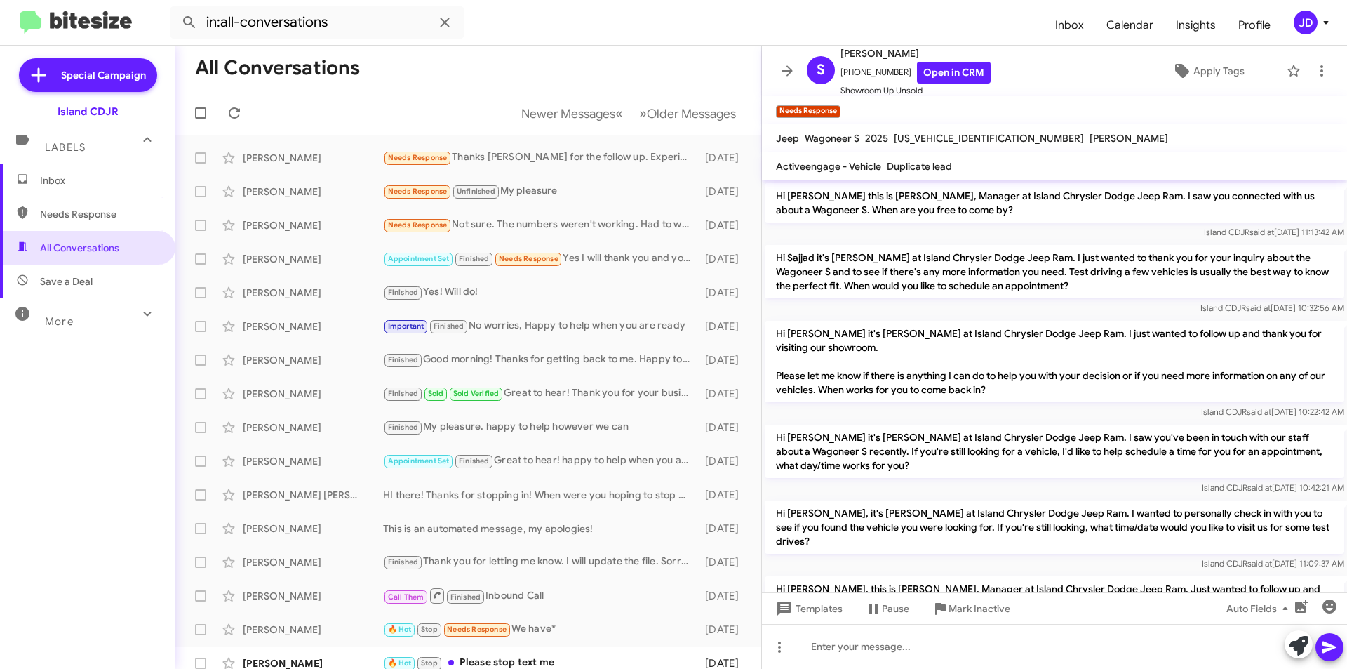
click at [773, 81] on mat-toolbar "S [PERSON_NAME] [PHONE_NUMBER] Open in CRM Showroom Up Unsold Apply Tags" at bounding box center [1054, 71] width 585 height 51
click at [777, 79] on button at bounding box center [787, 71] width 28 height 28
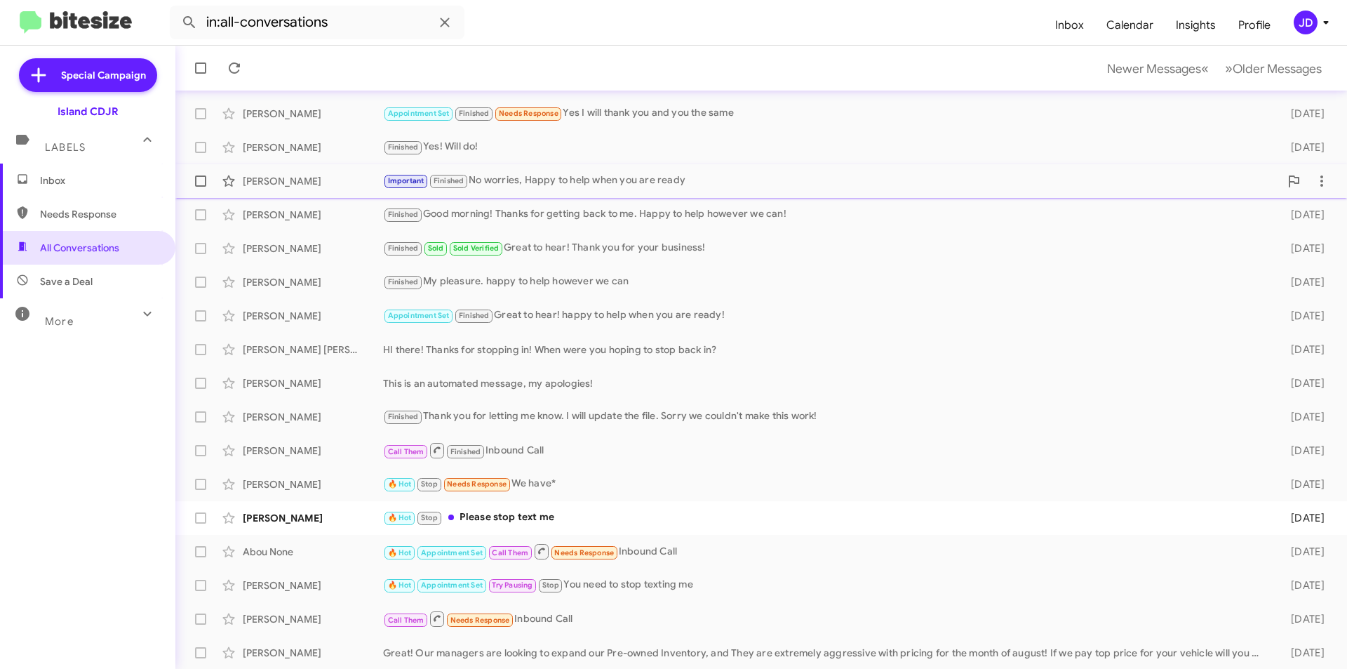
scroll to position [146, 0]
click at [1246, 55] on button "» Next Older Messages" at bounding box center [1274, 68] width 114 height 29
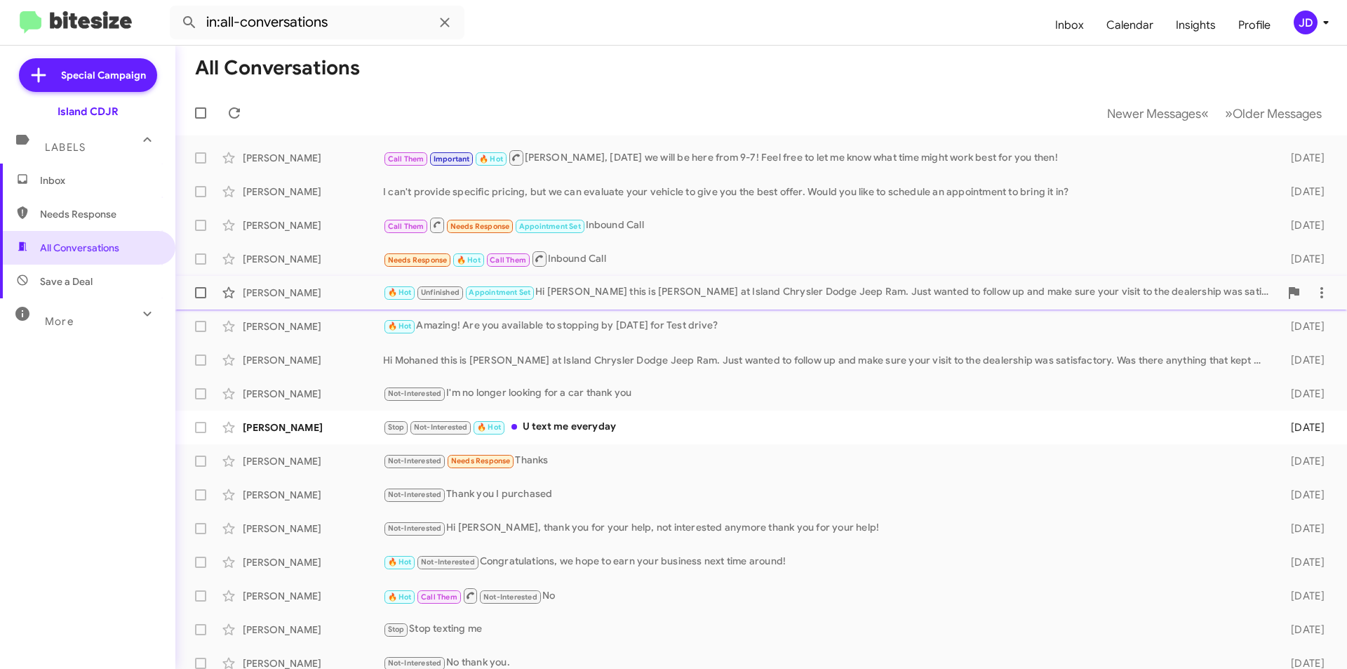
click at [603, 158] on div "Call Them Important 🔥 Hot [PERSON_NAME], [DATE] we will be here from 9-7! Feel …" at bounding box center [825, 158] width 885 height 18
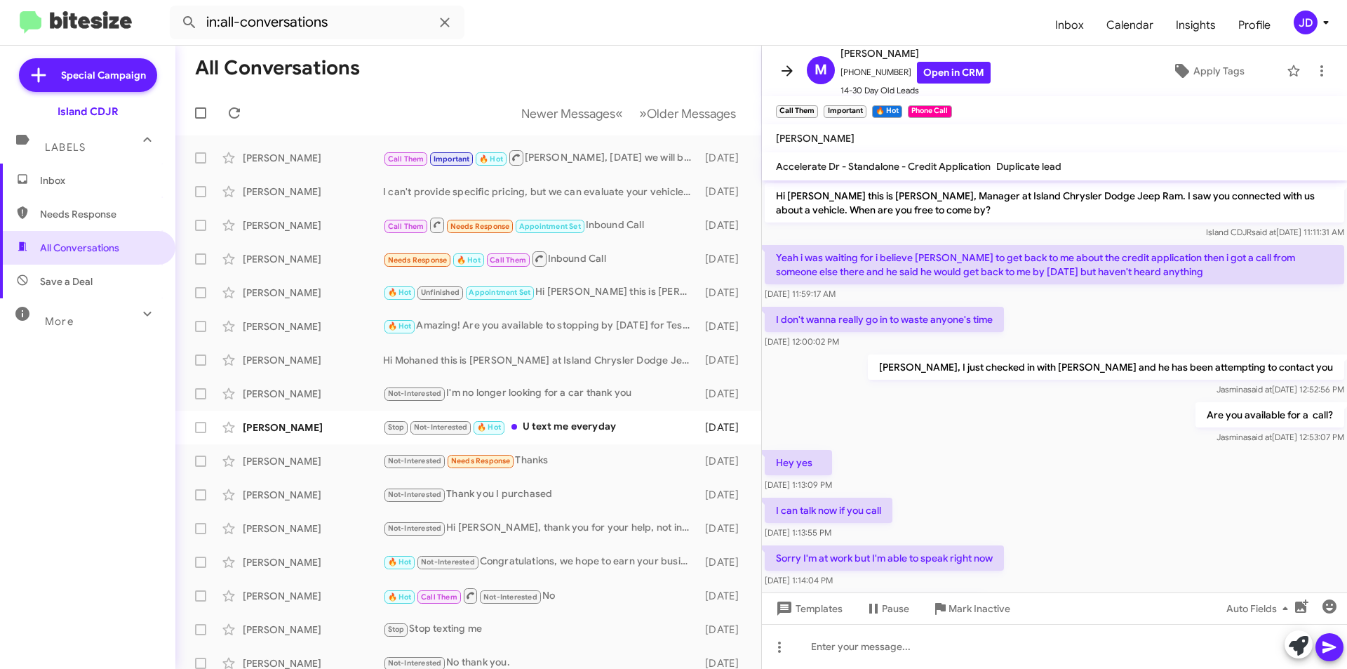
click at [784, 82] on button at bounding box center [787, 71] width 28 height 28
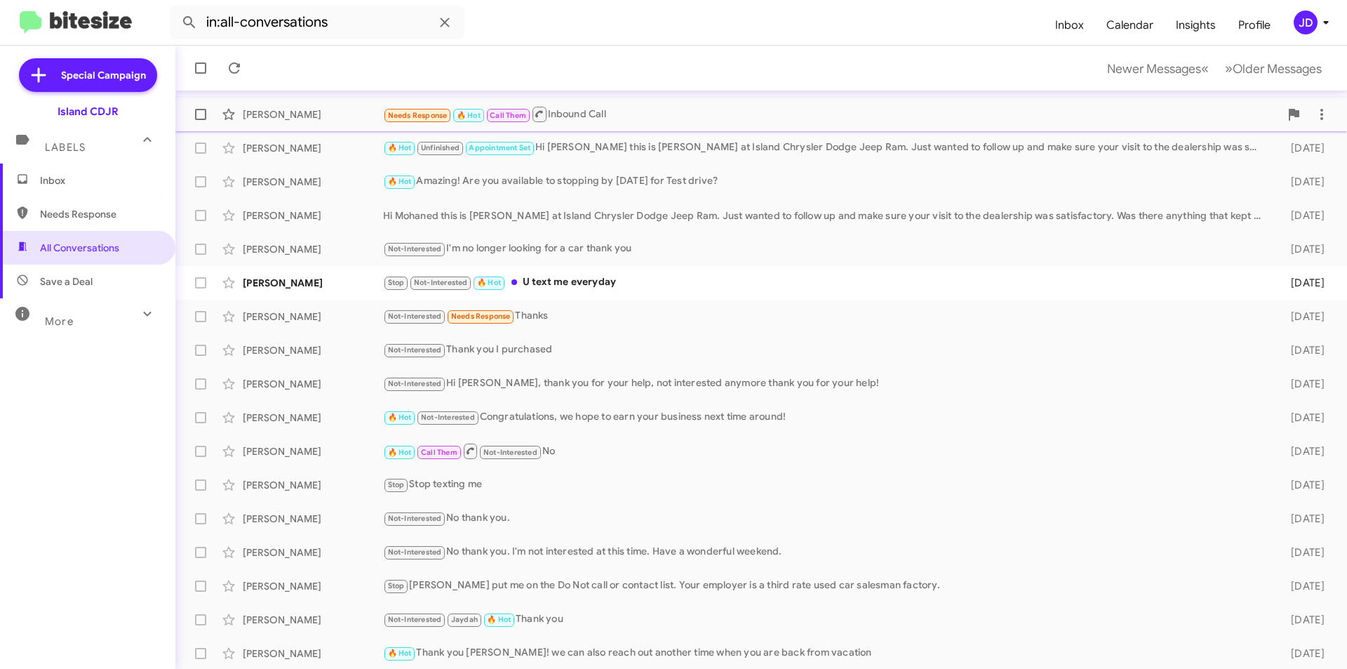
scroll to position [146, 0]
click at [1236, 73] on span "Older Messages" at bounding box center [1277, 68] width 89 height 15
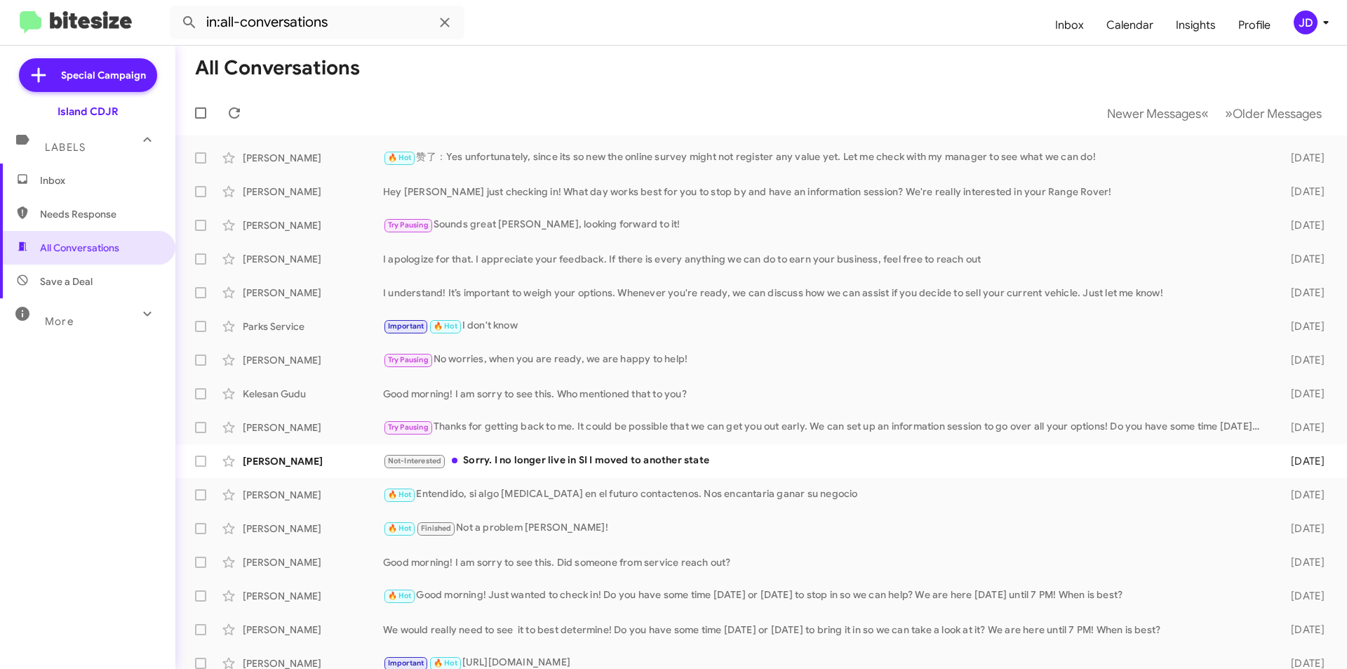
drag, startPoint x: 698, startPoint y: 95, endPoint x: 698, endPoint y: 111, distance: 16.1
click at [698, 111] on mat-toolbar-row "Newer Messages « Previous » Next Older Messages" at bounding box center [761, 113] width 1172 height 45
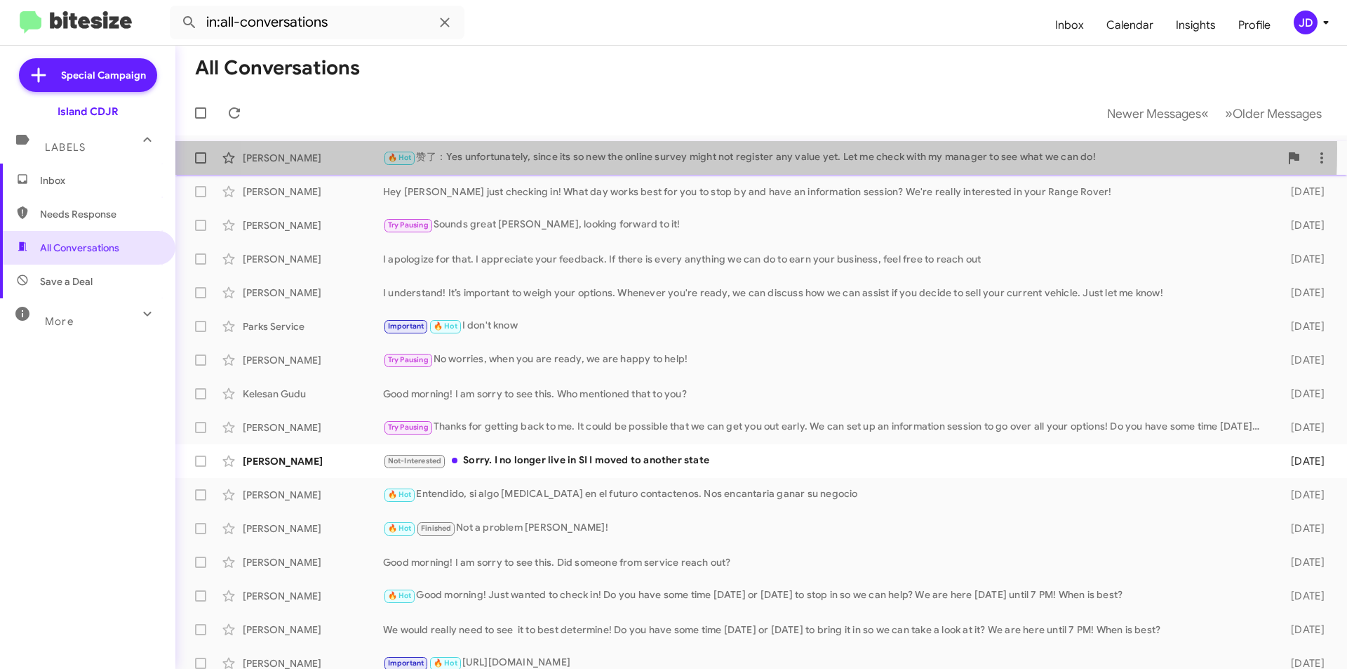
click at [699, 149] on div "[PERSON_NAME] 🔥 Hot 赞了：Yes unfortunately, since its so new the online survey mi…" at bounding box center [761, 158] width 1149 height 28
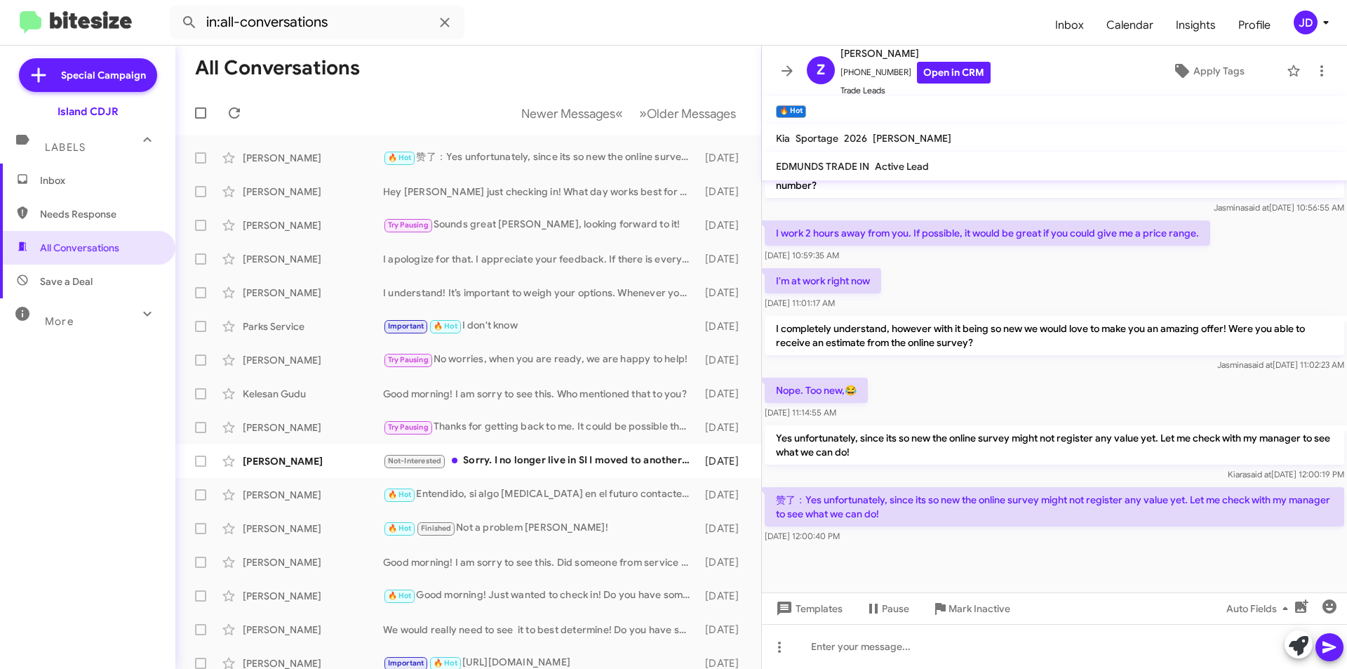
scroll to position [534, 0]
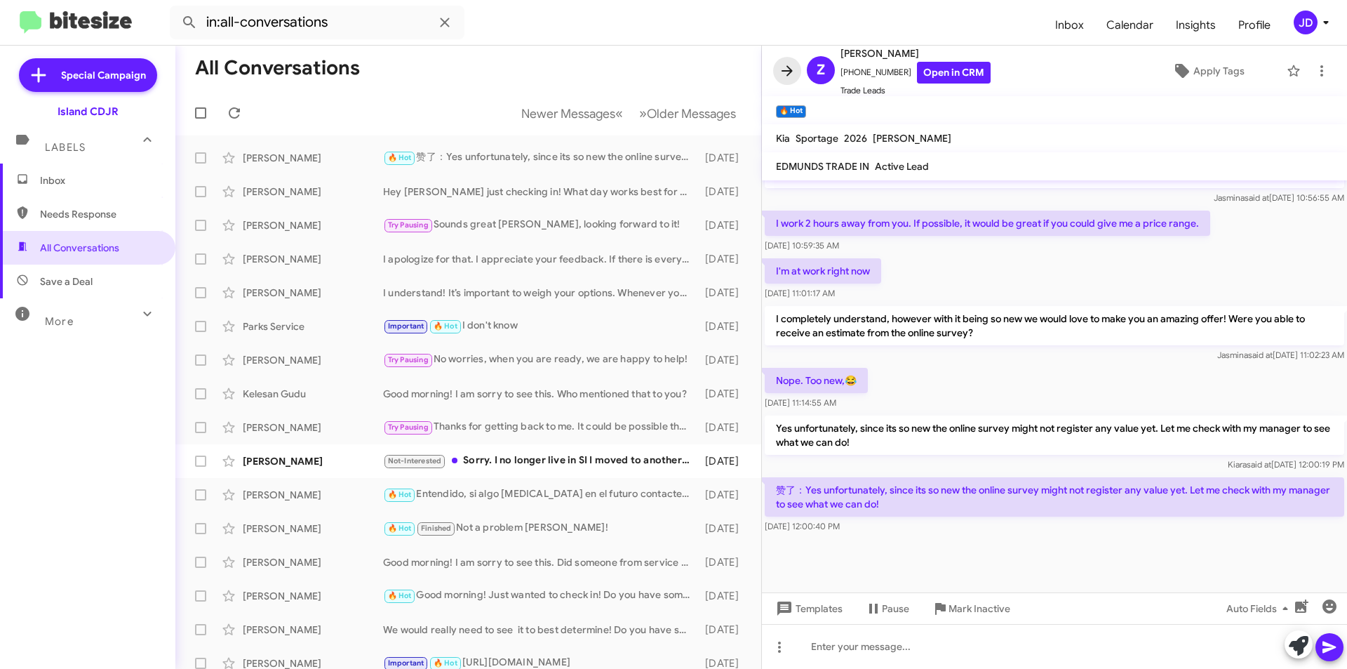
click at [781, 58] on button at bounding box center [787, 71] width 28 height 28
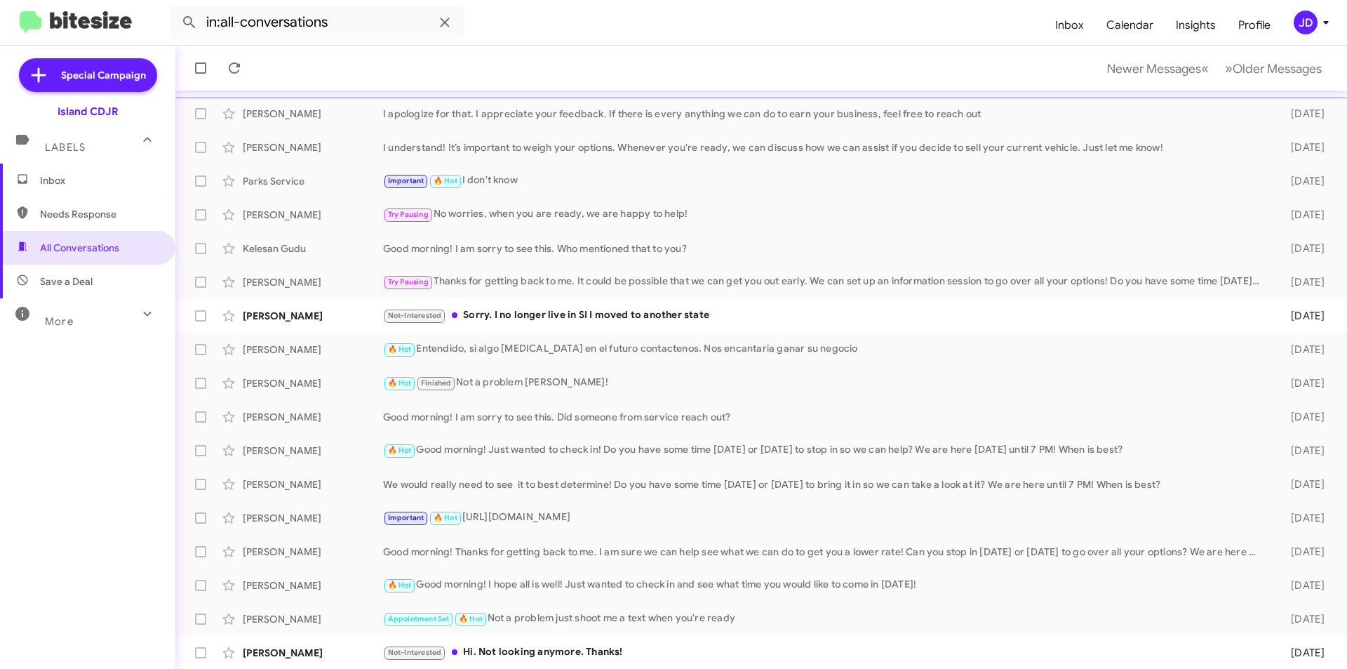
scroll to position [146, 0]
click at [1291, 67] on span "Older Messages" at bounding box center [1277, 68] width 89 height 15
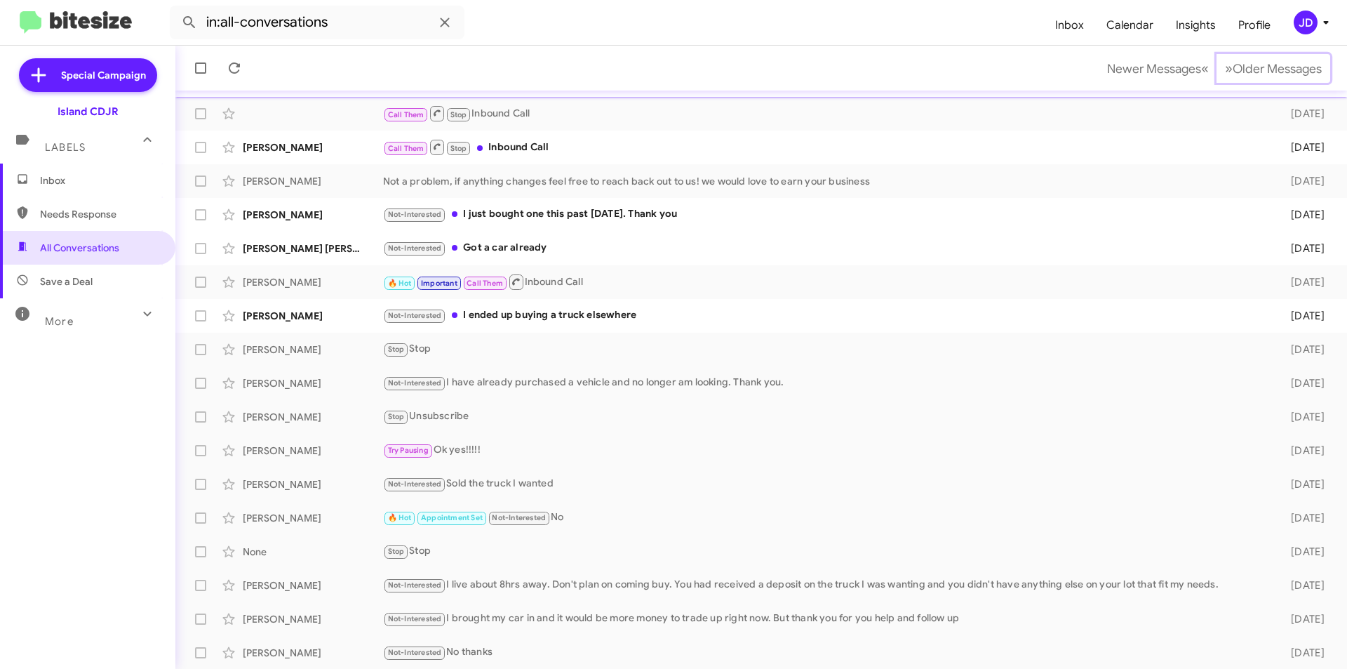
scroll to position [146, 0]
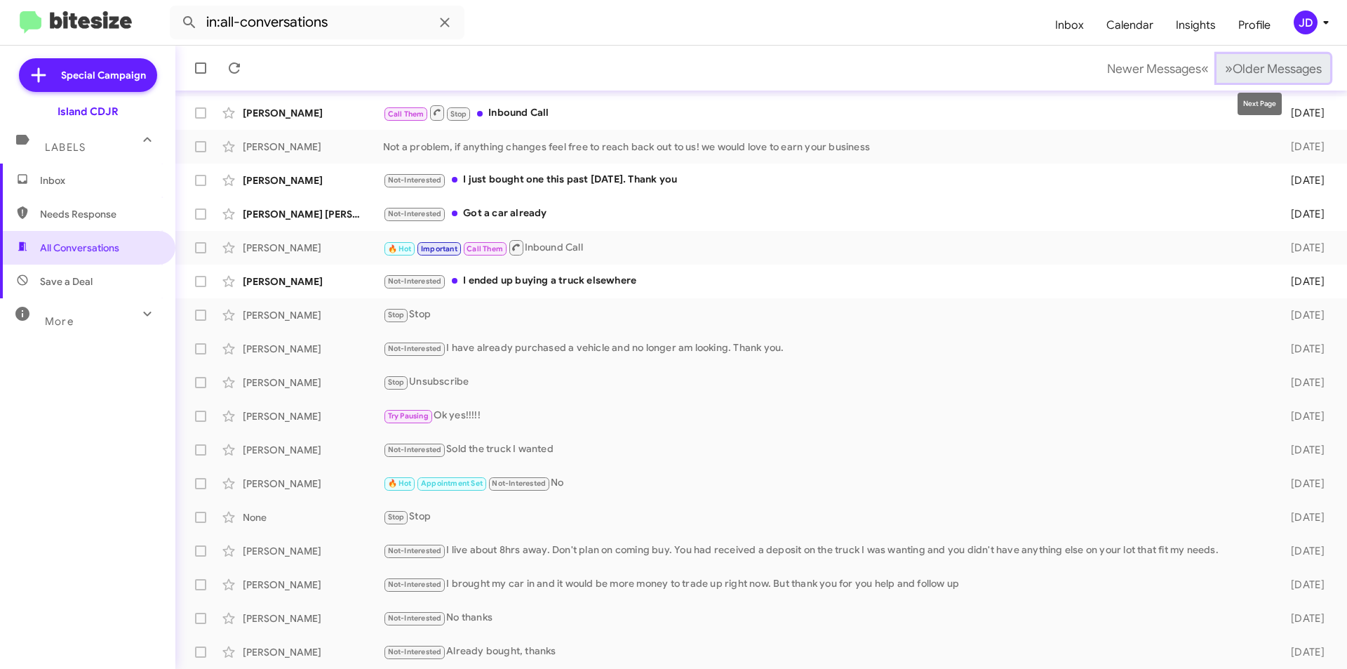
click at [1254, 67] on span "Older Messages" at bounding box center [1277, 68] width 89 height 15
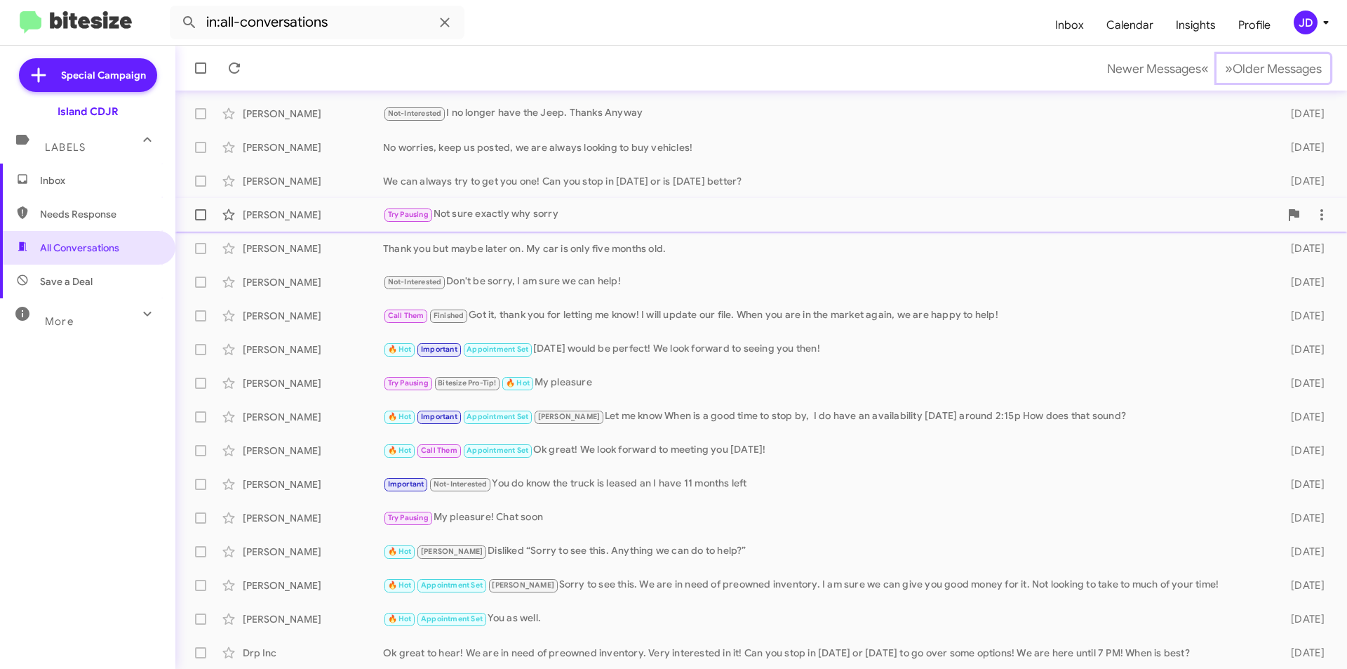
scroll to position [146, 0]
click at [1297, 62] on span "Older Messages" at bounding box center [1277, 68] width 89 height 15
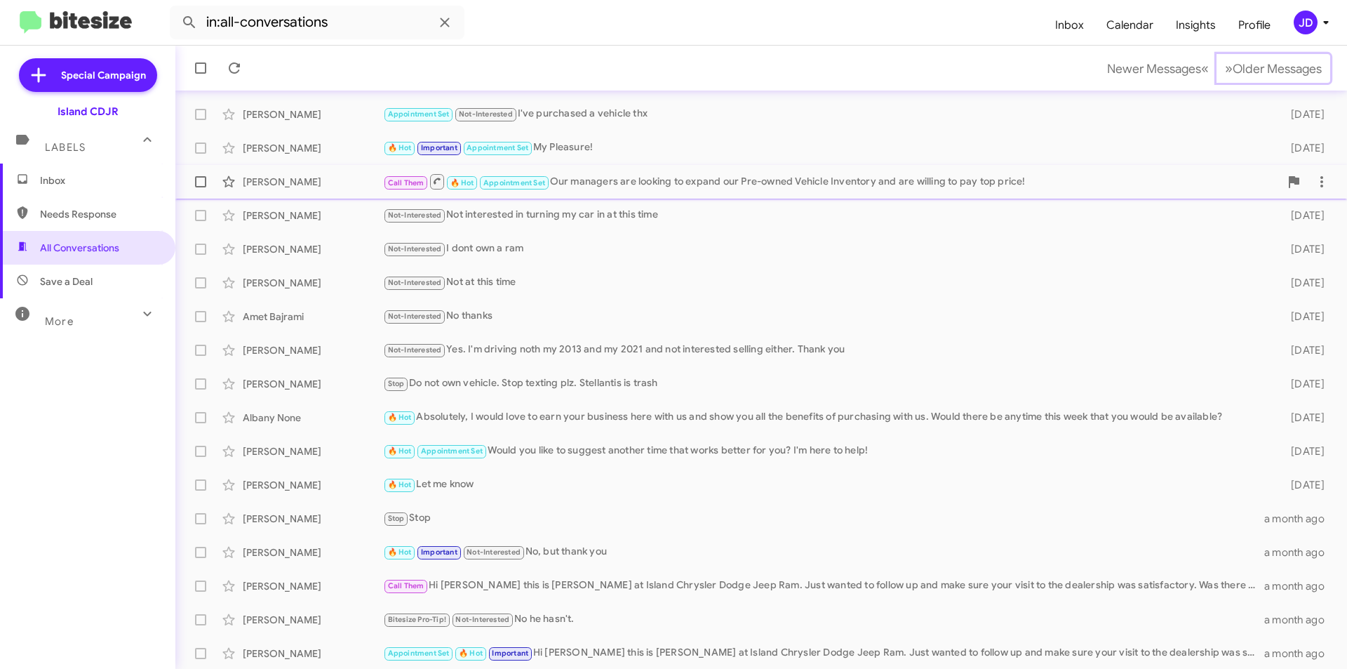
scroll to position [146, 0]
drag, startPoint x: 679, startPoint y: 608, endPoint x: 1243, endPoint y: 63, distance: 784.0
click at [1243, 63] on span "Older Messages" at bounding box center [1277, 68] width 89 height 15
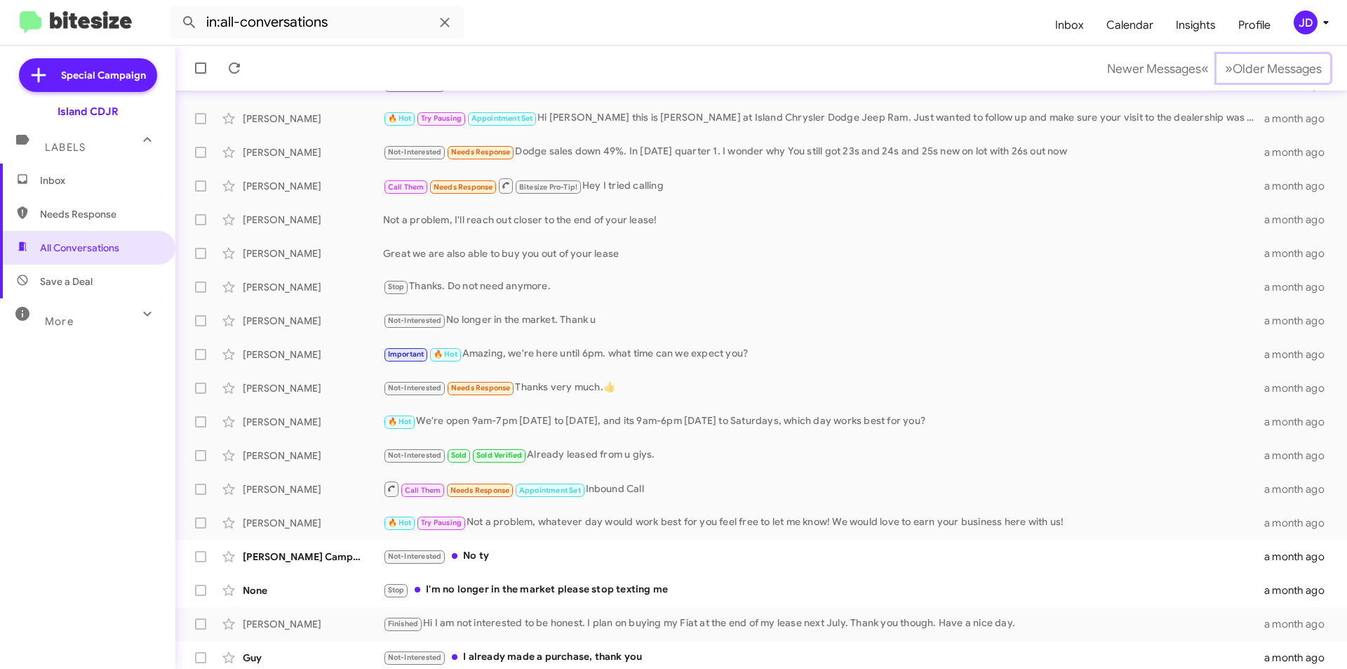
scroll to position [146, 0]
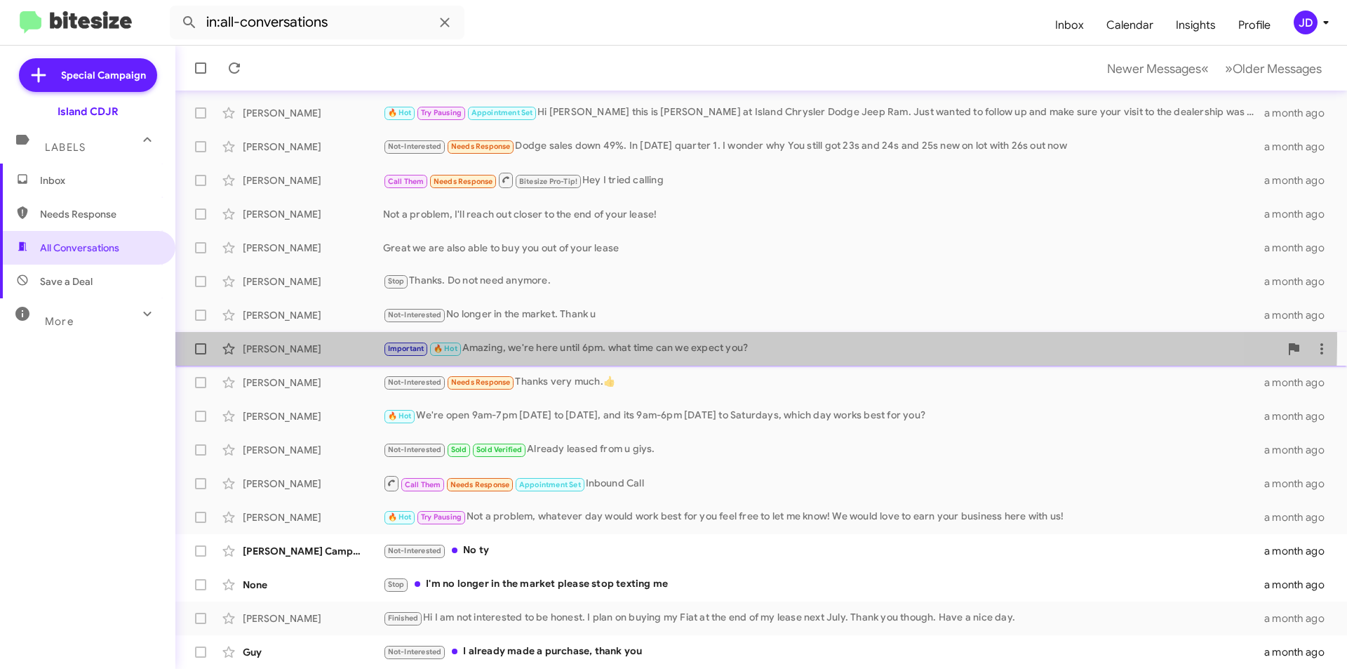
click at [667, 342] on div "Important 🔥 Hot Amazing, we're here until 6pm. what time can we expect you?" at bounding box center [831, 348] width 897 height 16
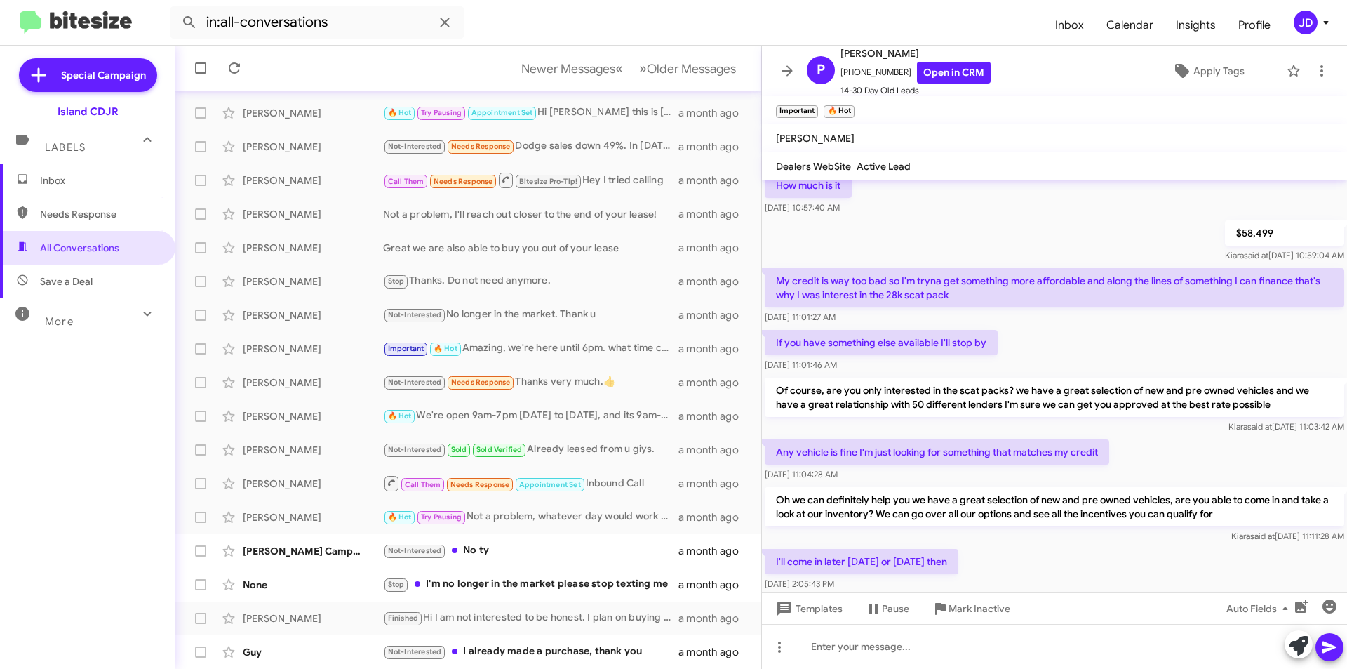
scroll to position [361, 0]
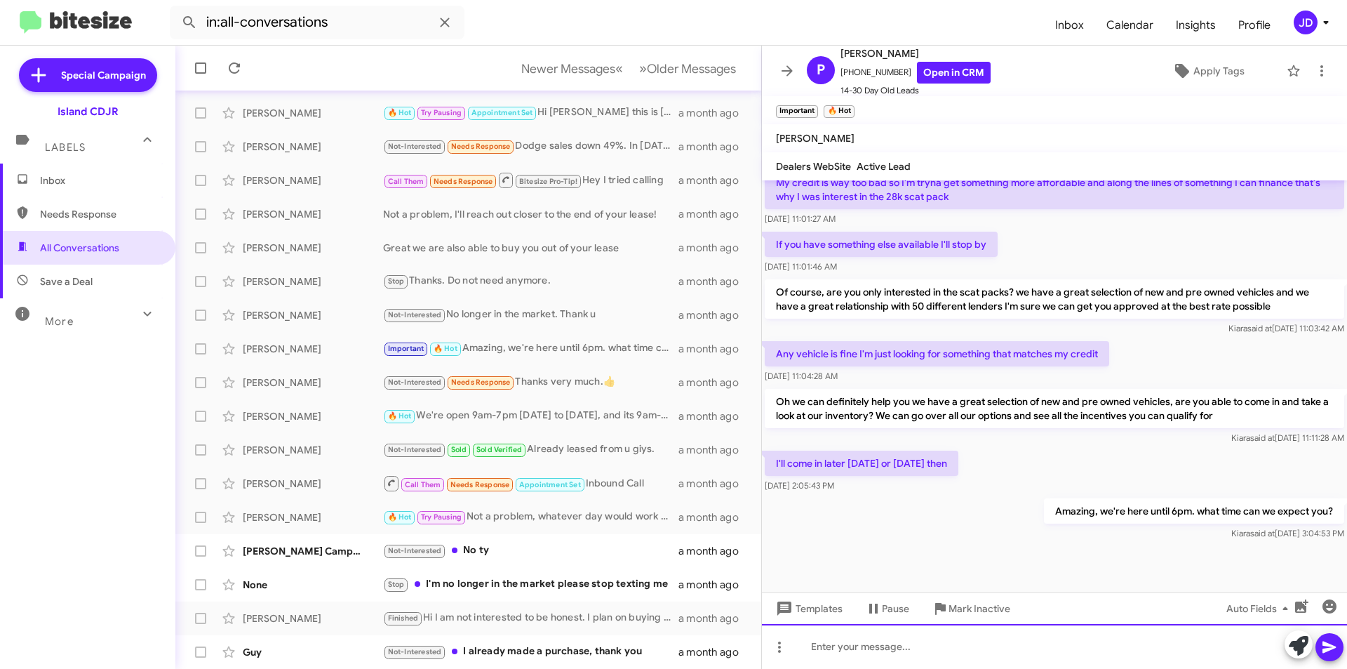
click at [946, 648] on div at bounding box center [1054, 646] width 585 height 45
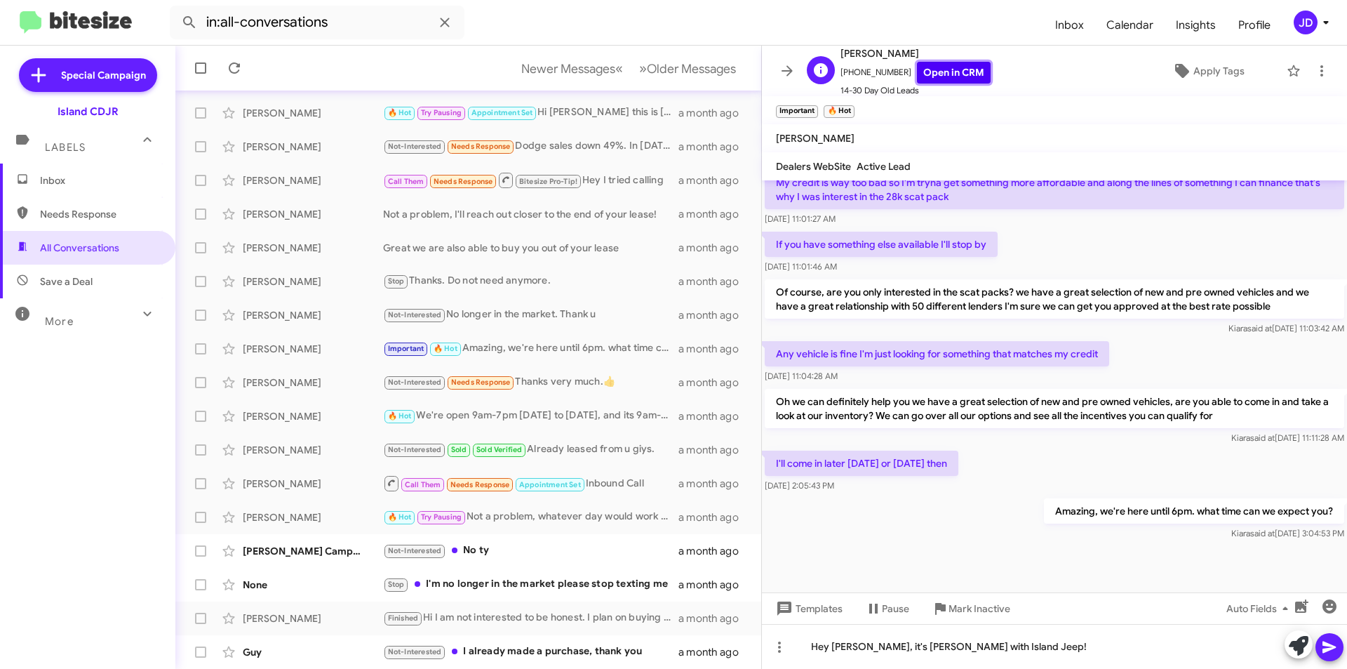
click at [949, 74] on link "Open in CRM" at bounding box center [954, 73] width 74 height 22
click at [1003, 649] on div "Hey [PERSON_NAME], it's [PERSON_NAME] with Island Jeep!" at bounding box center [1054, 646] width 585 height 45
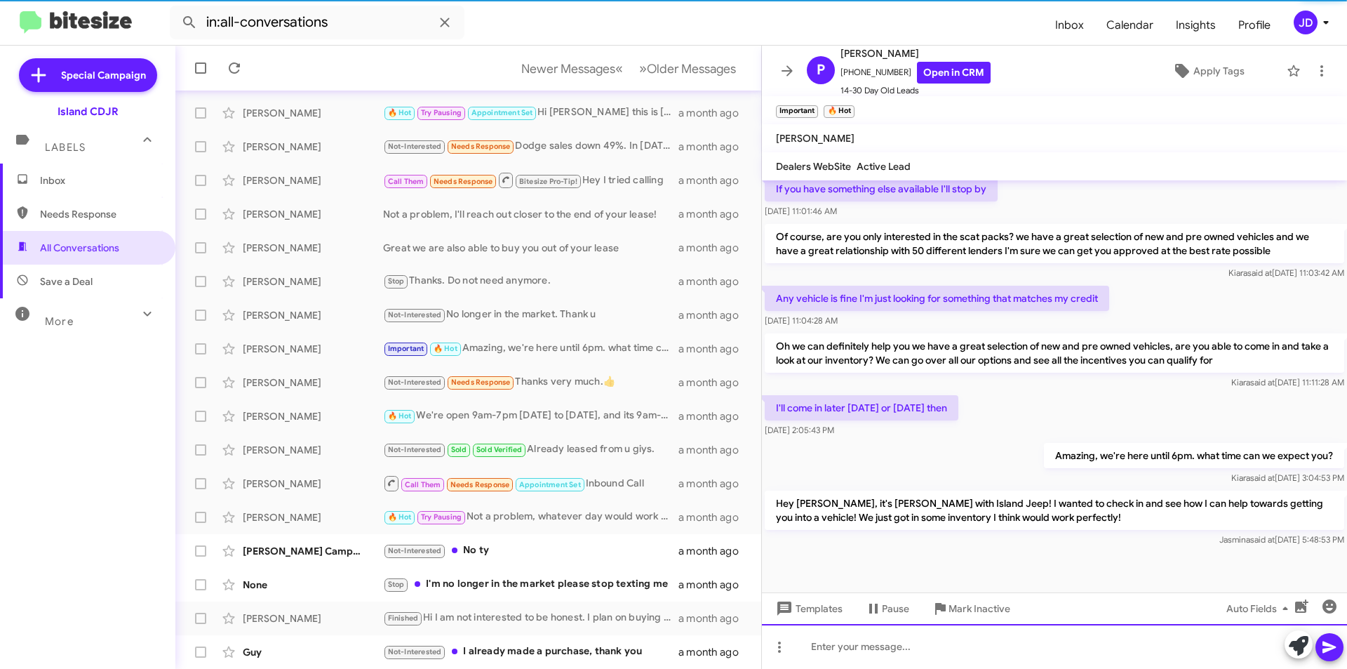
scroll to position [427, 0]
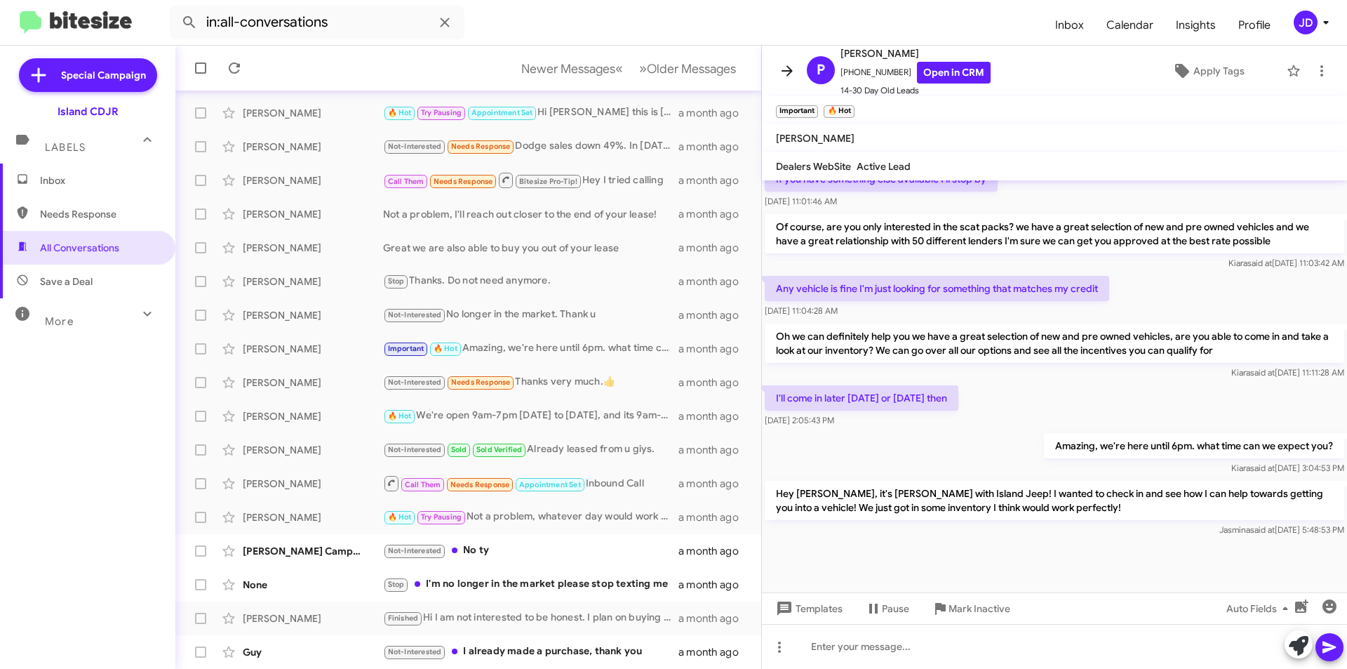
click at [789, 75] on icon at bounding box center [787, 70] width 17 height 17
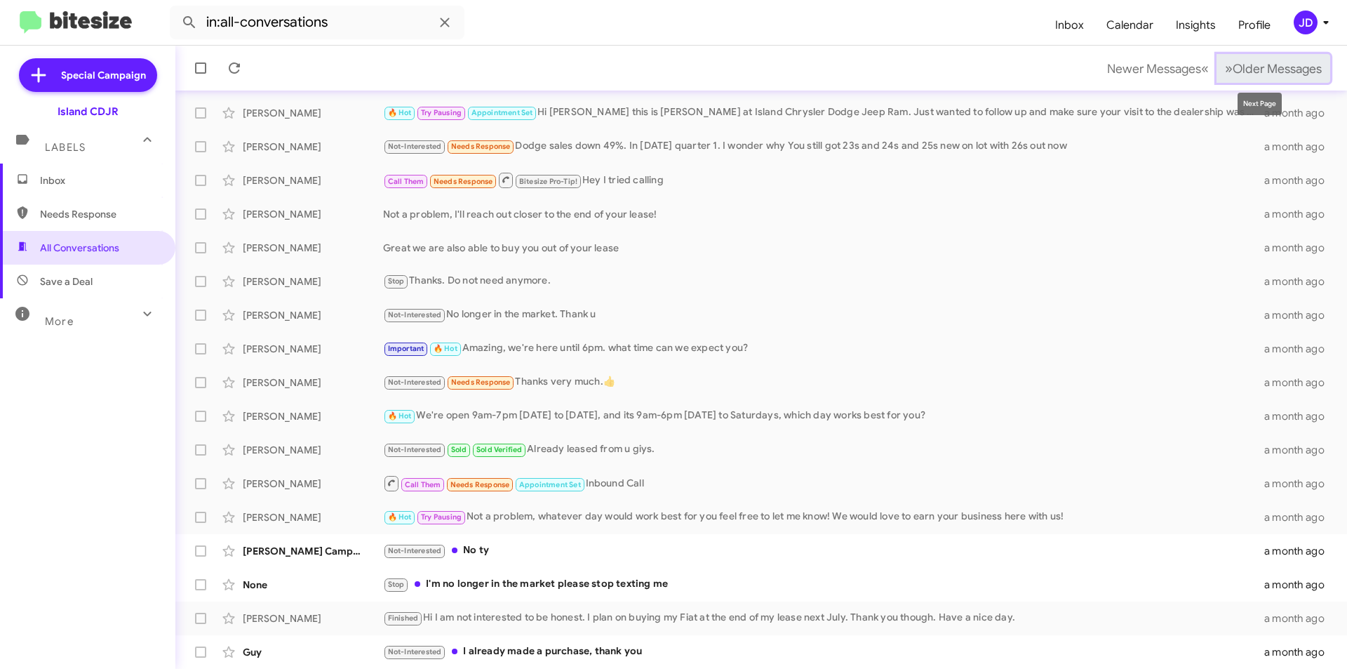
click at [1257, 59] on button "» Next Older Messages" at bounding box center [1274, 68] width 114 height 29
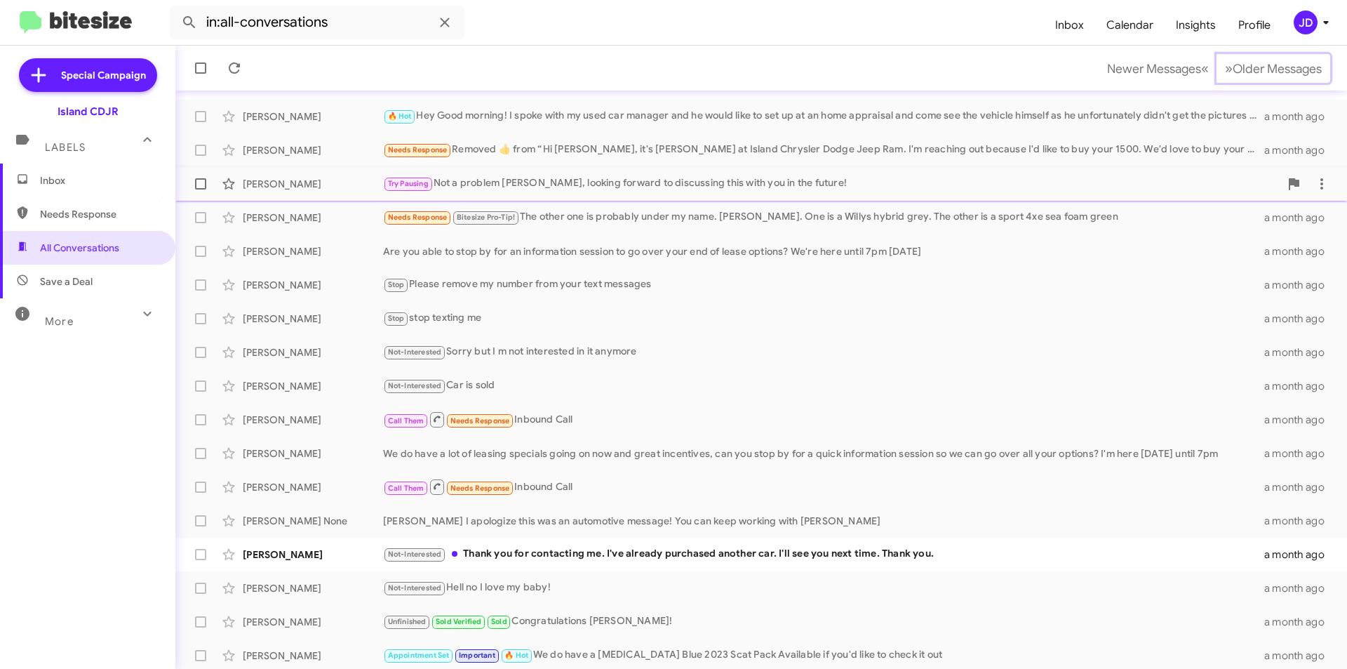
scroll to position [146, 0]
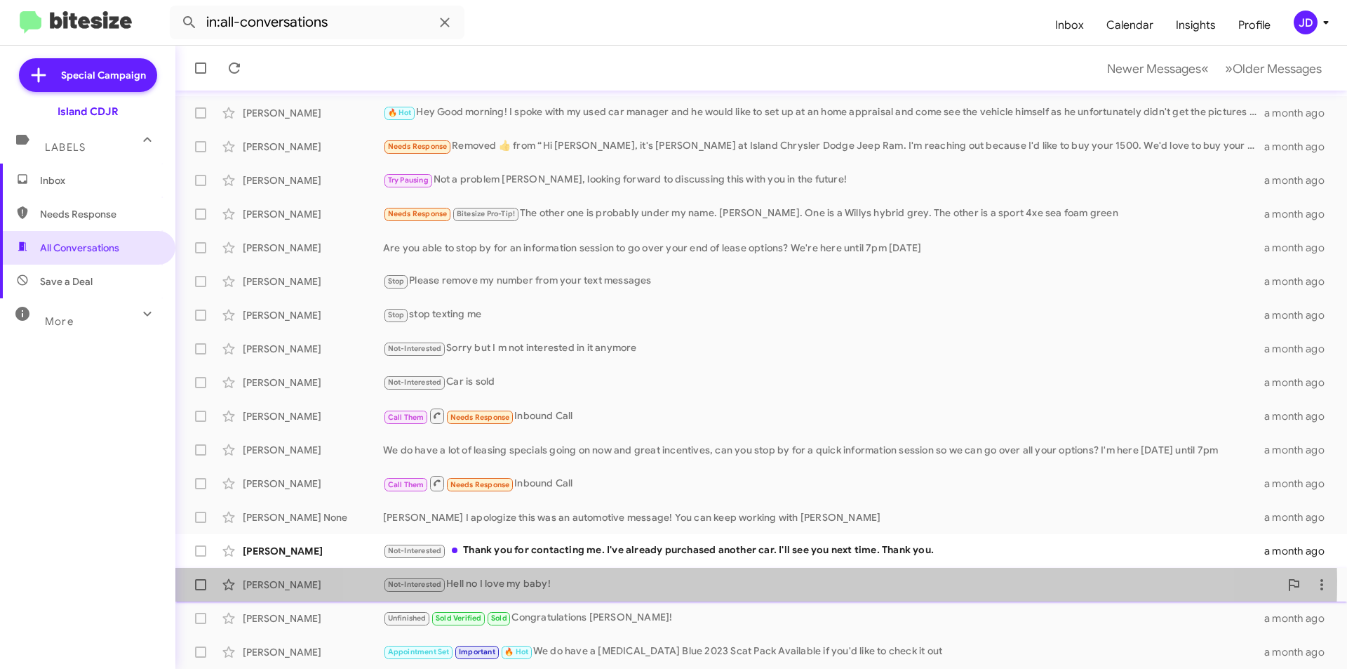
click at [751, 580] on div "Not-Interested Hell no I love my baby!" at bounding box center [831, 584] width 897 height 16
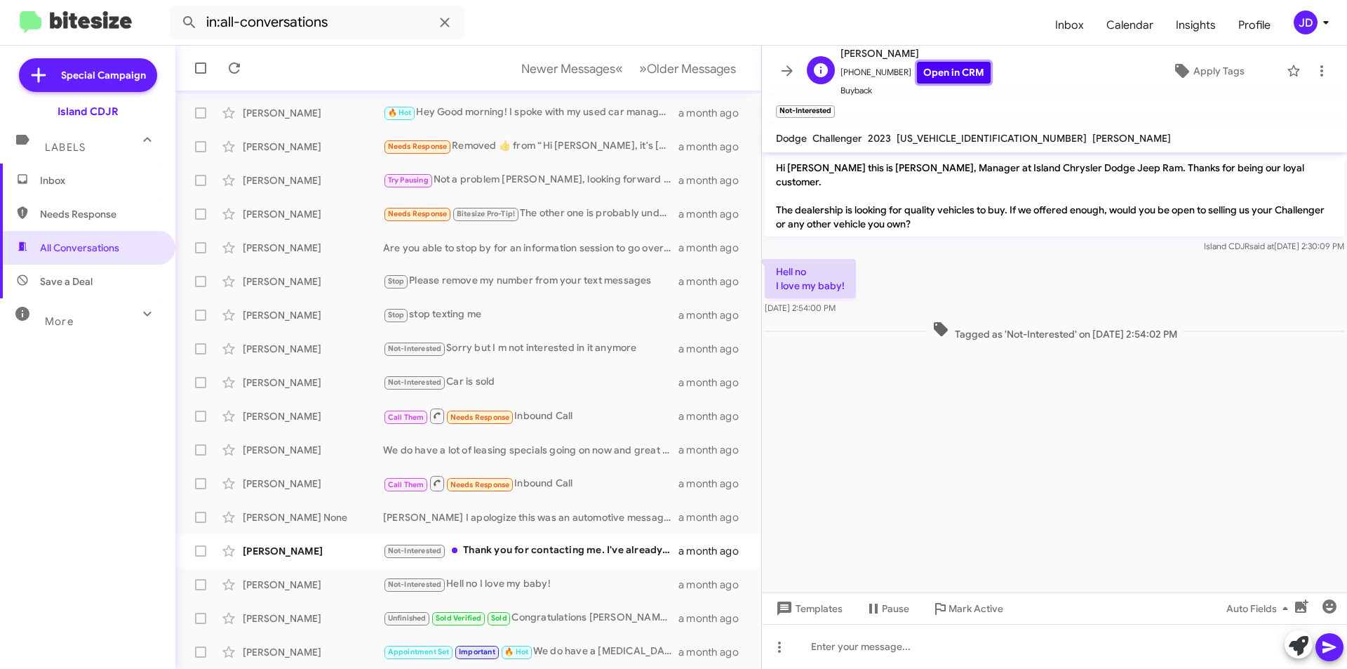
click at [935, 65] on link "Open in CRM" at bounding box center [954, 73] width 74 height 22
click at [934, 79] on link "Open in CRM" at bounding box center [954, 73] width 74 height 22
click at [775, 83] on mat-toolbar "A [PERSON_NAME] [PHONE_NUMBER] Open in CRM Buyback Apply Tags" at bounding box center [1054, 71] width 585 height 51
click at [776, 83] on mat-toolbar "A [PERSON_NAME] [PHONE_NUMBER] Open in CRM Buyback Apply Tags" at bounding box center [1054, 71] width 585 height 51
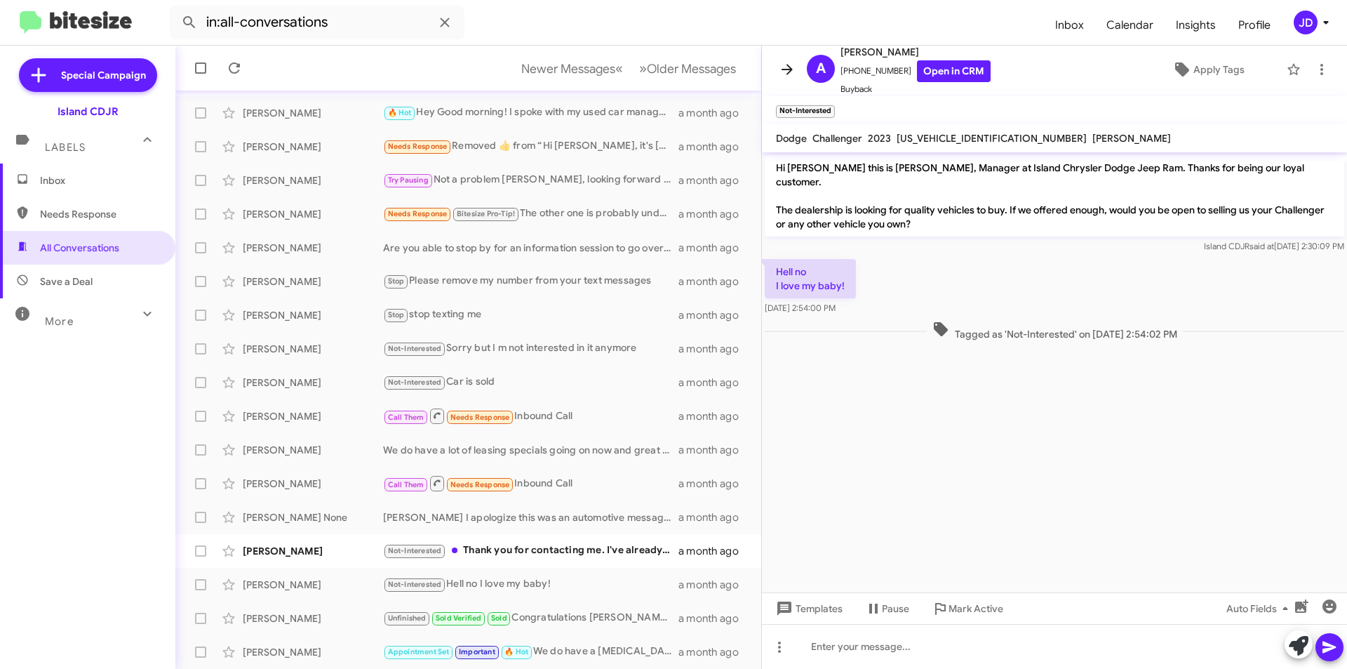
click at [777, 74] on span at bounding box center [787, 69] width 28 height 17
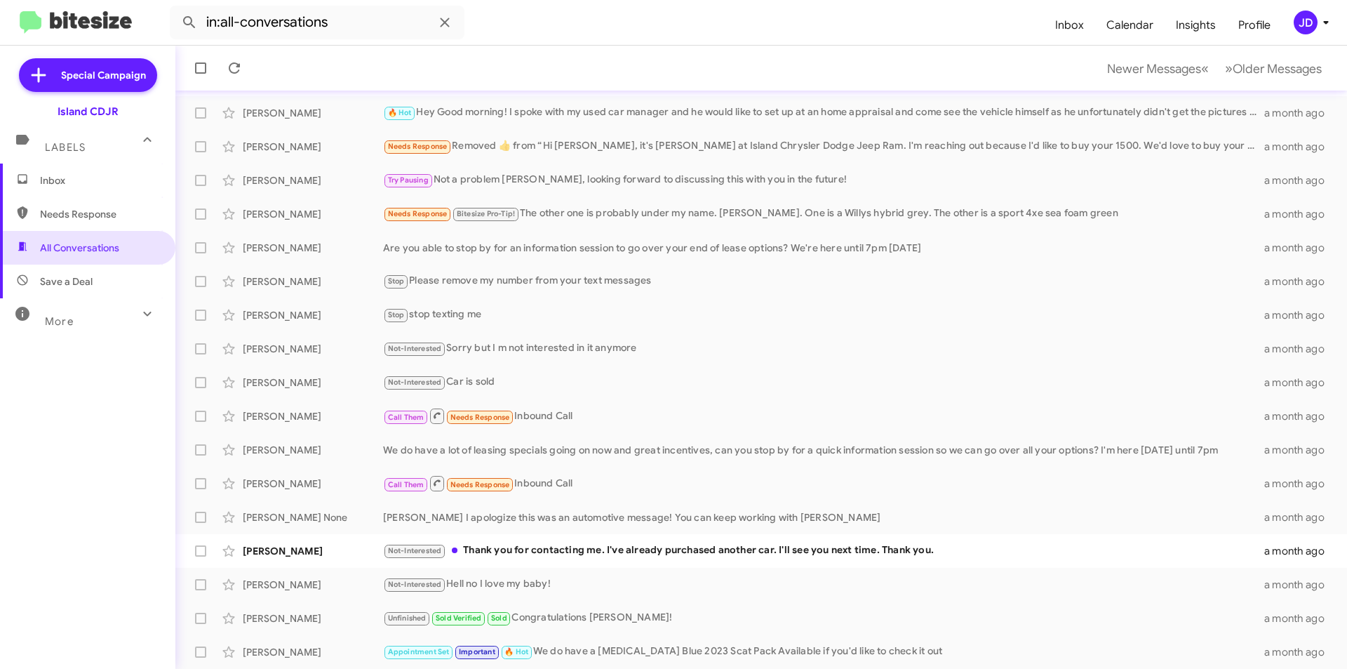
click at [62, 169] on span "Inbox" at bounding box center [87, 180] width 175 height 34
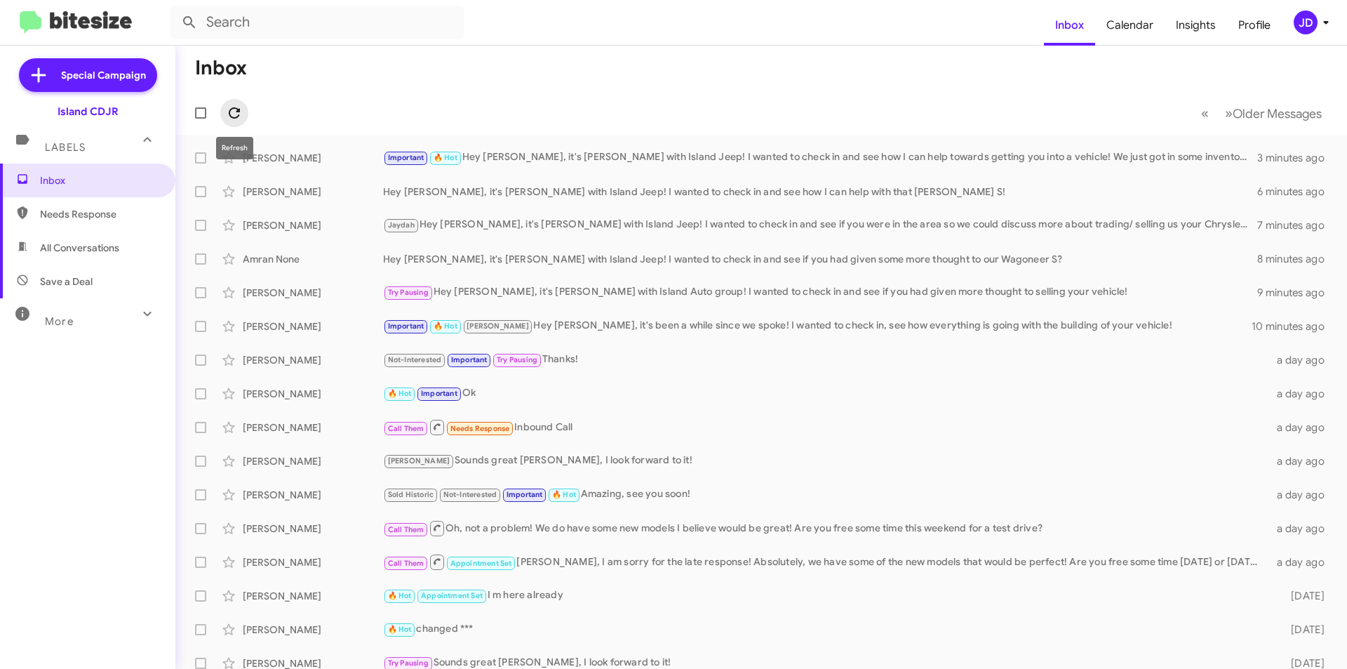
click at [246, 118] on span at bounding box center [234, 113] width 28 height 17
